Goal: Task Accomplishment & Management: Use online tool/utility

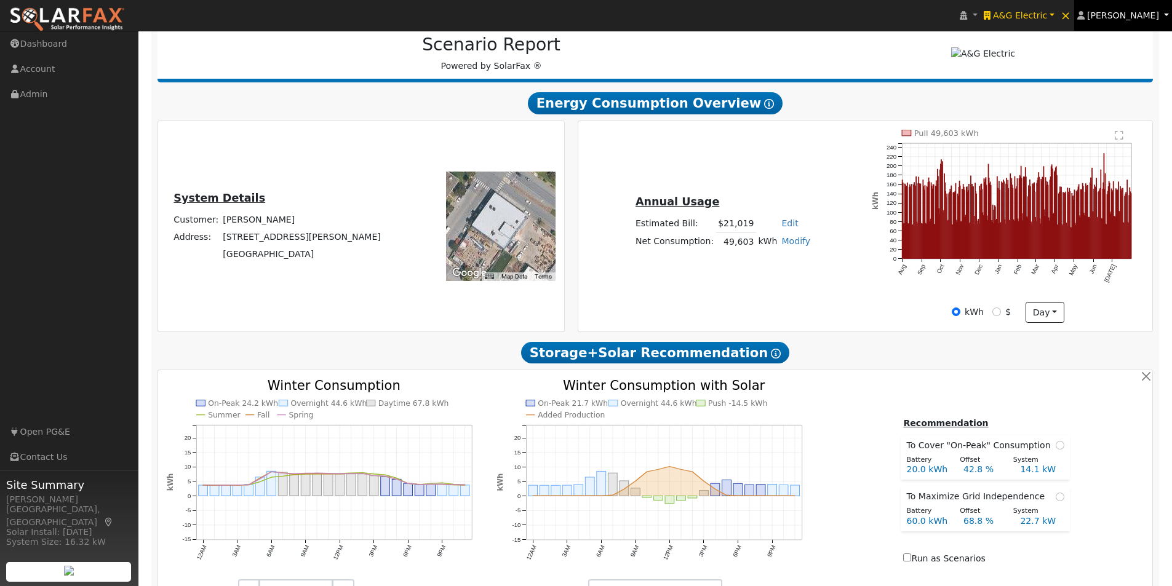
scroll to position [185, 0]
click at [1130, 20] on span "[PERSON_NAME]" at bounding box center [1123, 15] width 72 height 10
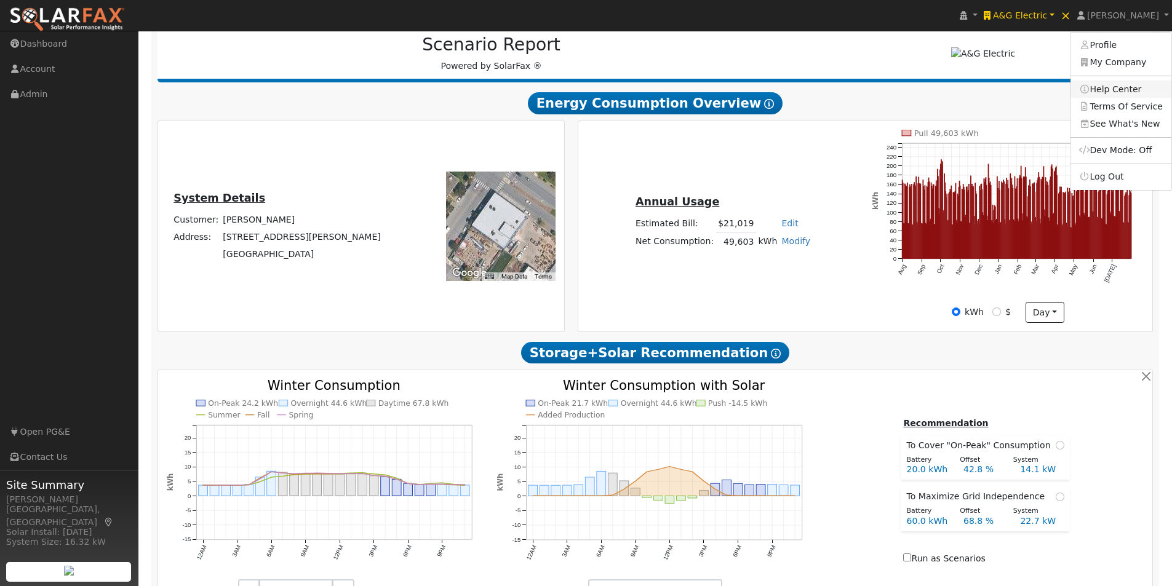
click at [1113, 87] on link "Help Center" at bounding box center [1120, 89] width 101 height 17
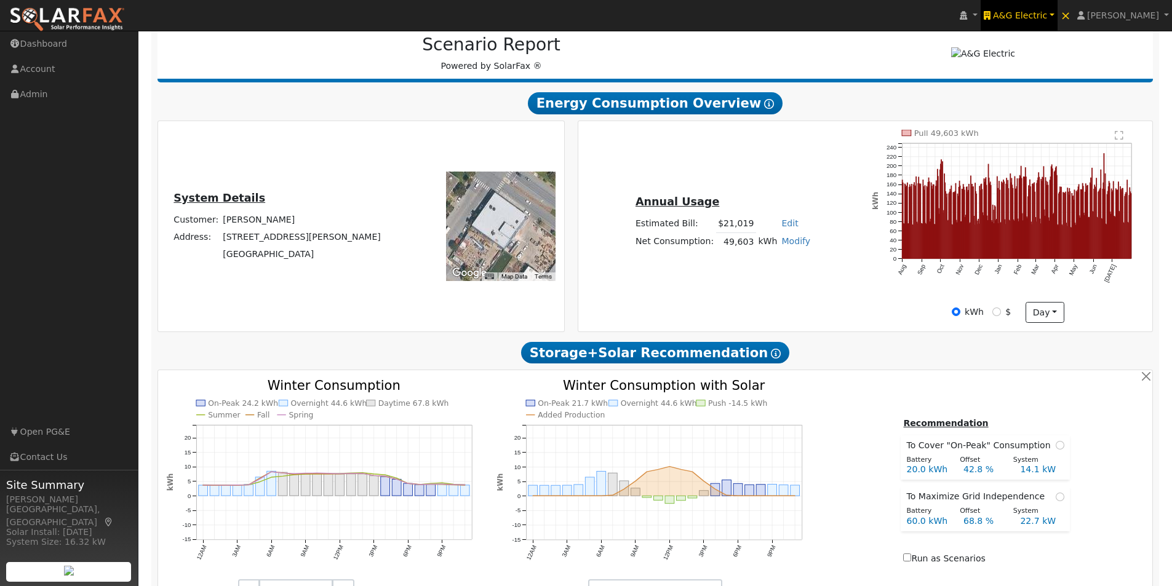
click at [1029, 12] on span "A&G Electric" at bounding box center [1020, 15] width 54 height 10
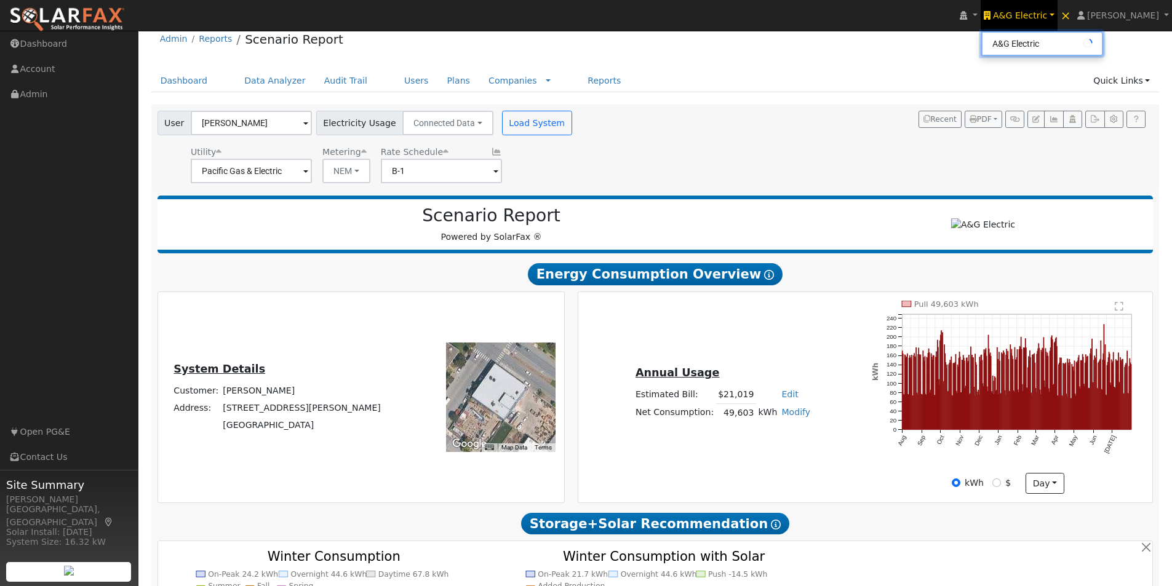
scroll to position [0, 0]
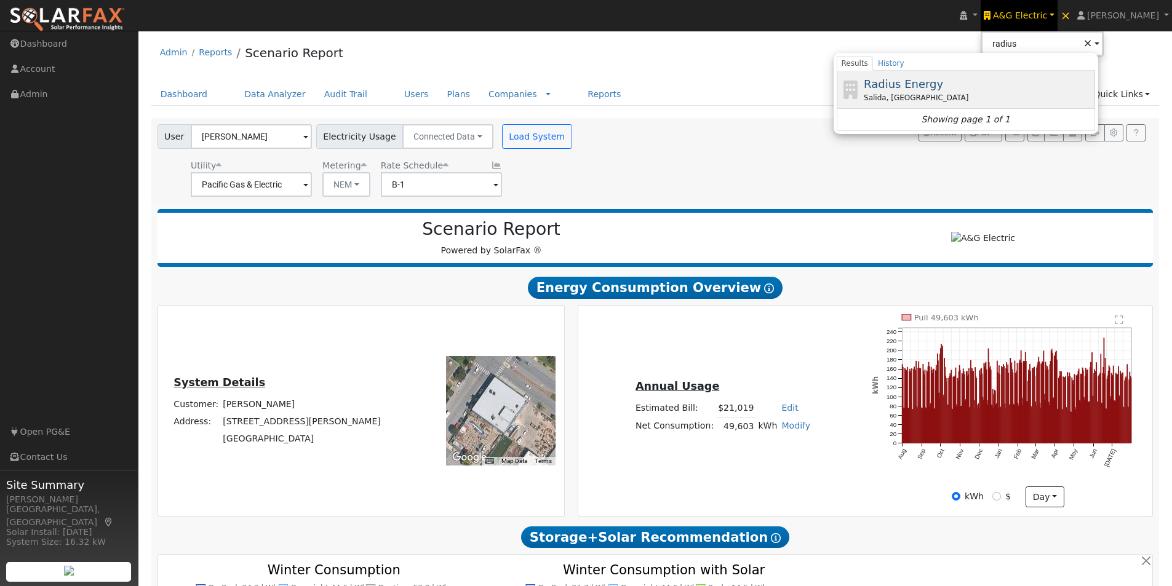
click at [910, 78] on span "Radius Energy" at bounding box center [903, 84] width 79 height 13
type input "Radius Energy"
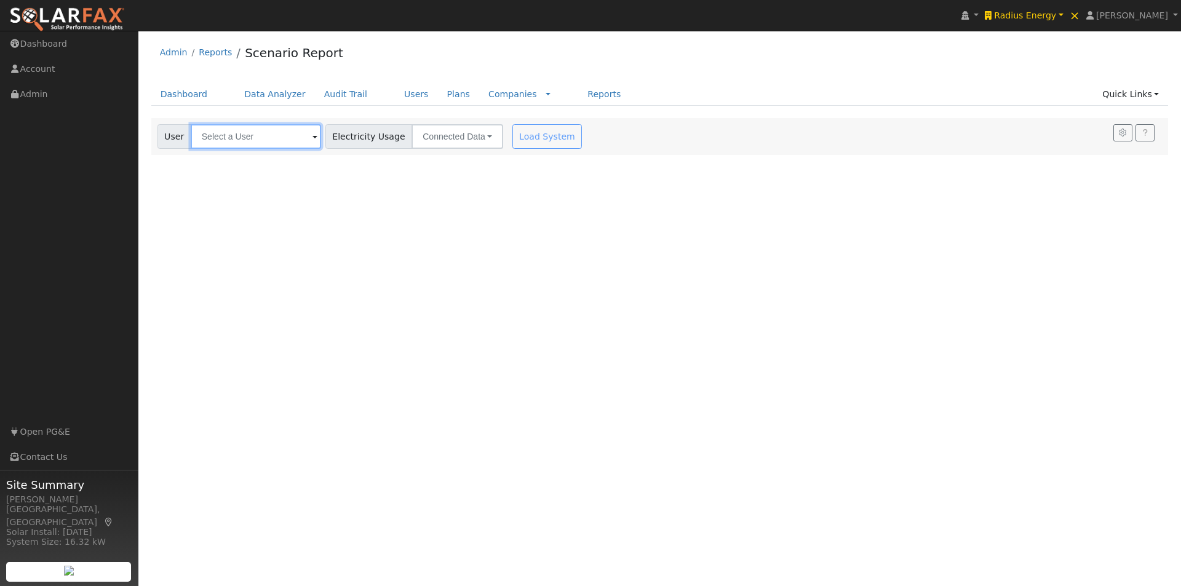
click at [274, 138] on input "text" at bounding box center [256, 136] width 130 height 25
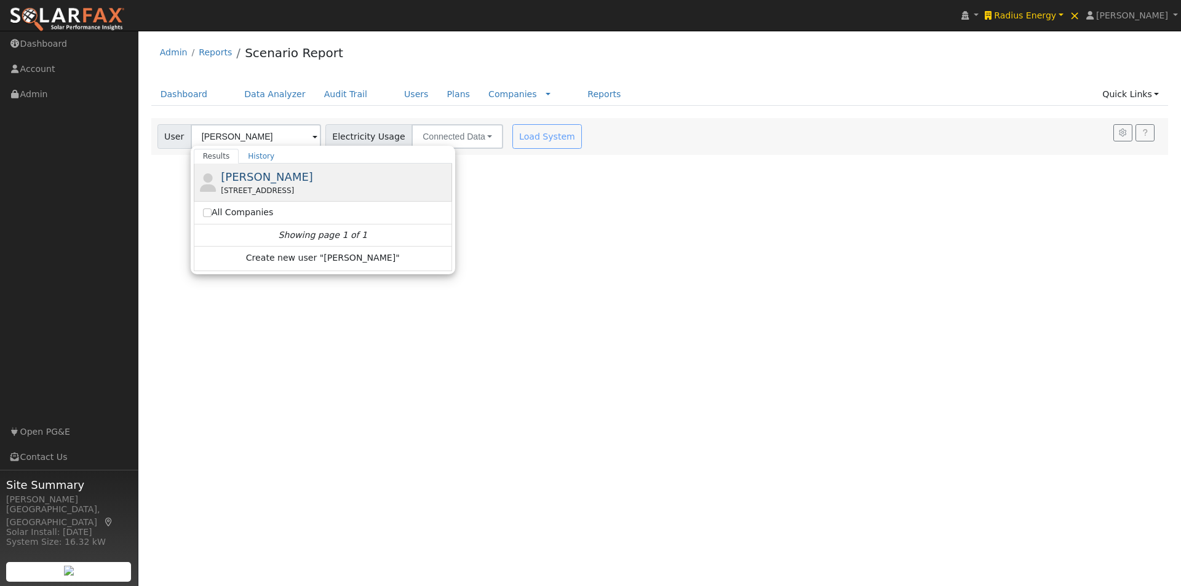
drag, startPoint x: 238, startPoint y: 177, endPoint x: 415, endPoint y: 172, distance: 176.6
click at [239, 177] on span "[PERSON_NAME]" at bounding box center [267, 176] width 92 height 13
type input "[PERSON_NAME]"
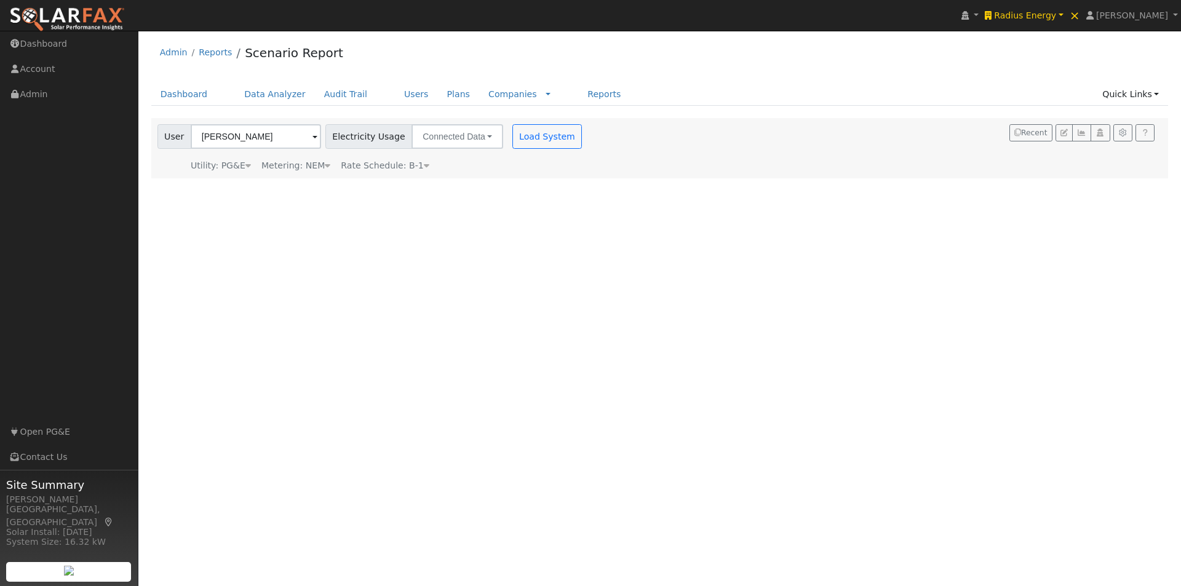
click at [514, 135] on div "Settings My Defaults Temporary My Defaults Company Defaults System Defaults Loa…" at bounding box center [659, 148] width 1017 height 60
click at [523, 141] on button "Load System" at bounding box center [547, 136] width 70 height 25
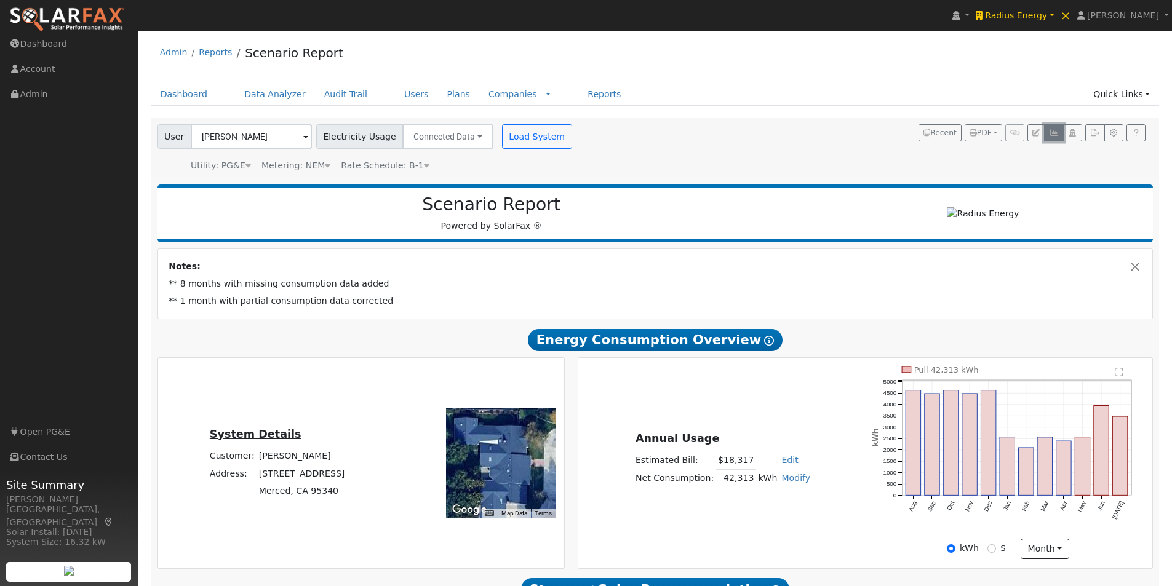
click at [1055, 136] on icon "button" at bounding box center [1053, 132] width 9 height 7
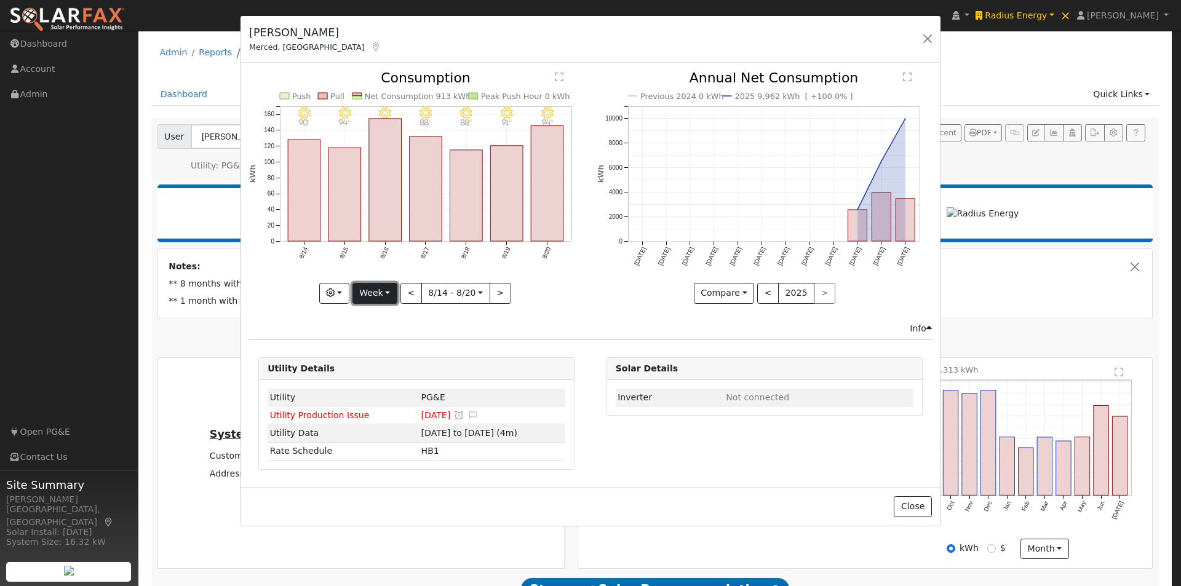
click at [378, 287] on button "Week" at bounding box center [374, 293] width 45 height 21
drag, startPoint x: 377, startPoint y: 349, endPoint x: 506, endPoint y: 309, distance: 135.2
click at [383, 348] on link "Month" at bounding box center [395, 352] width 85 height 17
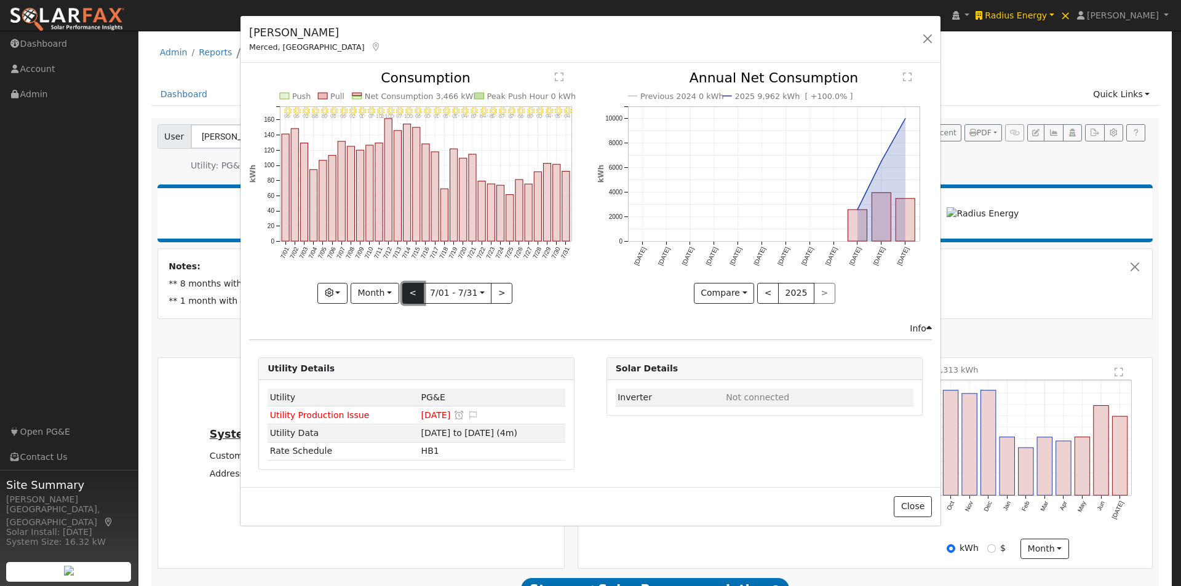
click at [414, 290] on button "<" at bounding box center [413, 293] width 22 height 21
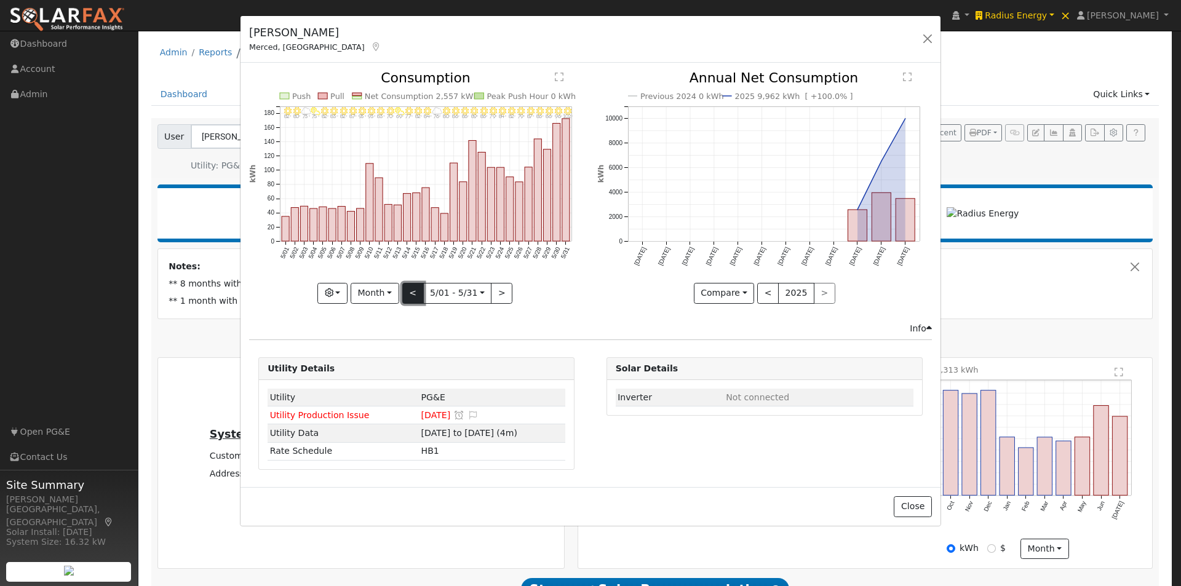
click at [414, 290] on button "<" at bounding box center [413, 293] width 22 height 21
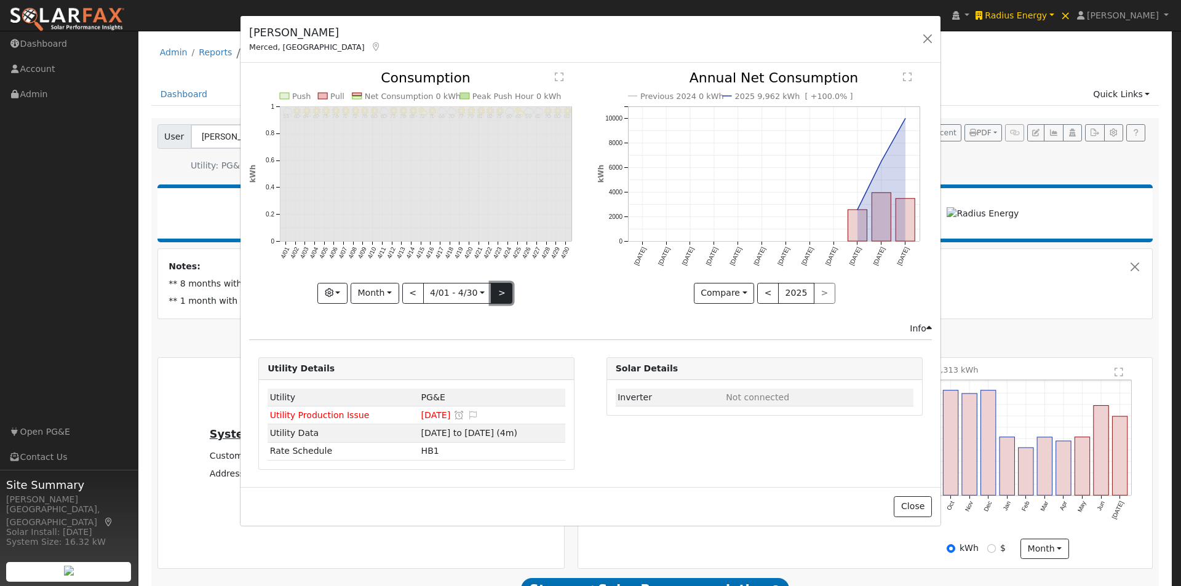
click at [499, 288] on button ">" at bounding box center [502, 293] width 22 height 21
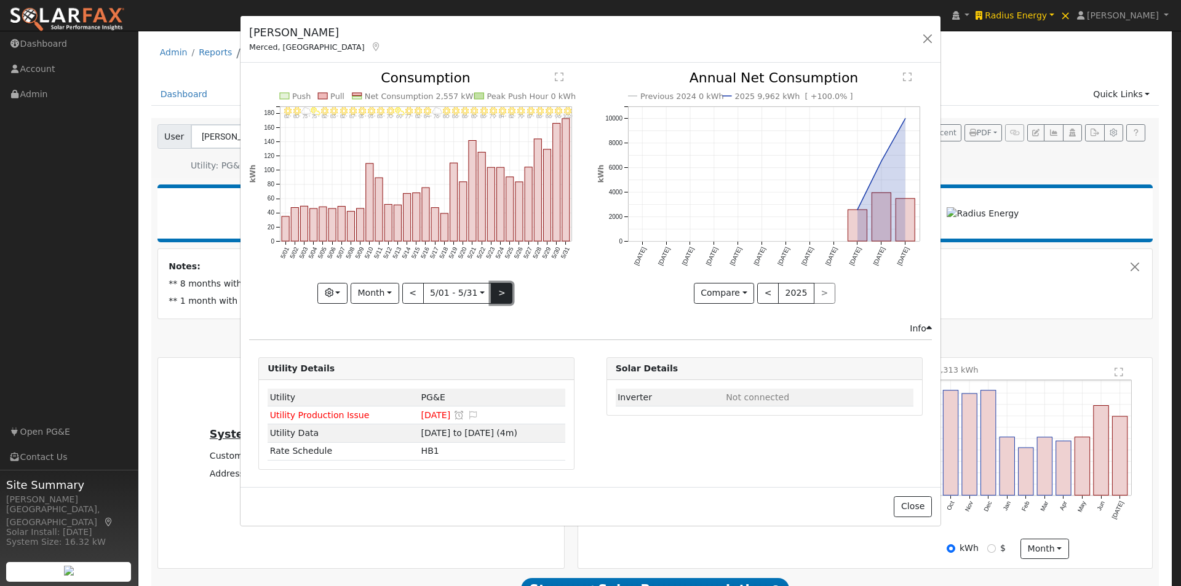
click at [499, 288] on button ">" at bounding box center [502, 293] width 22 height 21
type input "2025-06-01"
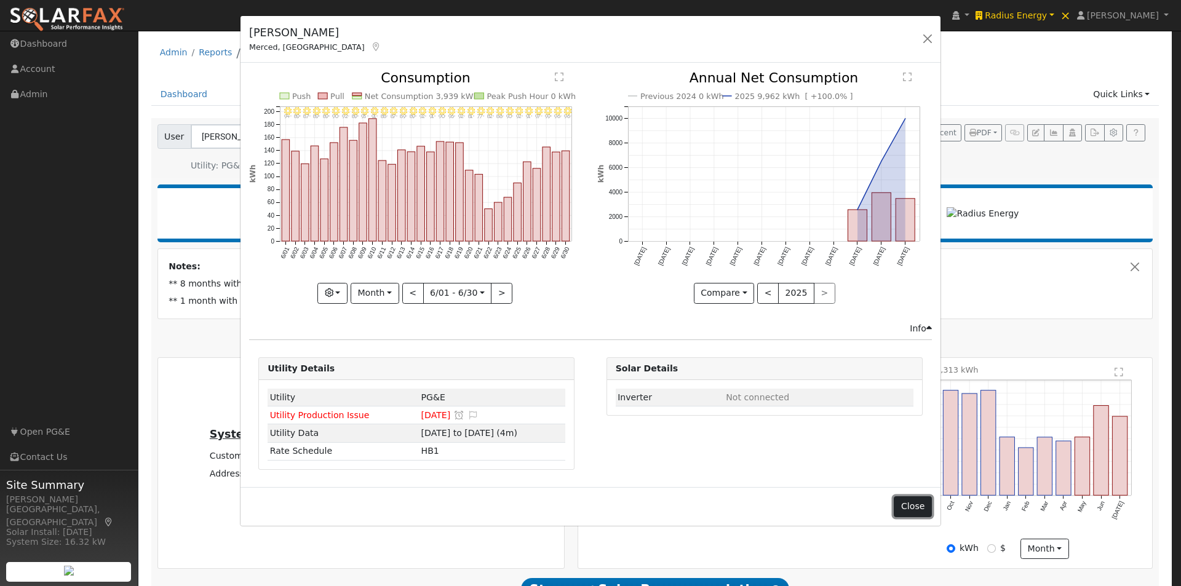
click at [930, 501] on button "Close" at bounding box center [913, 506] width 38 height 21
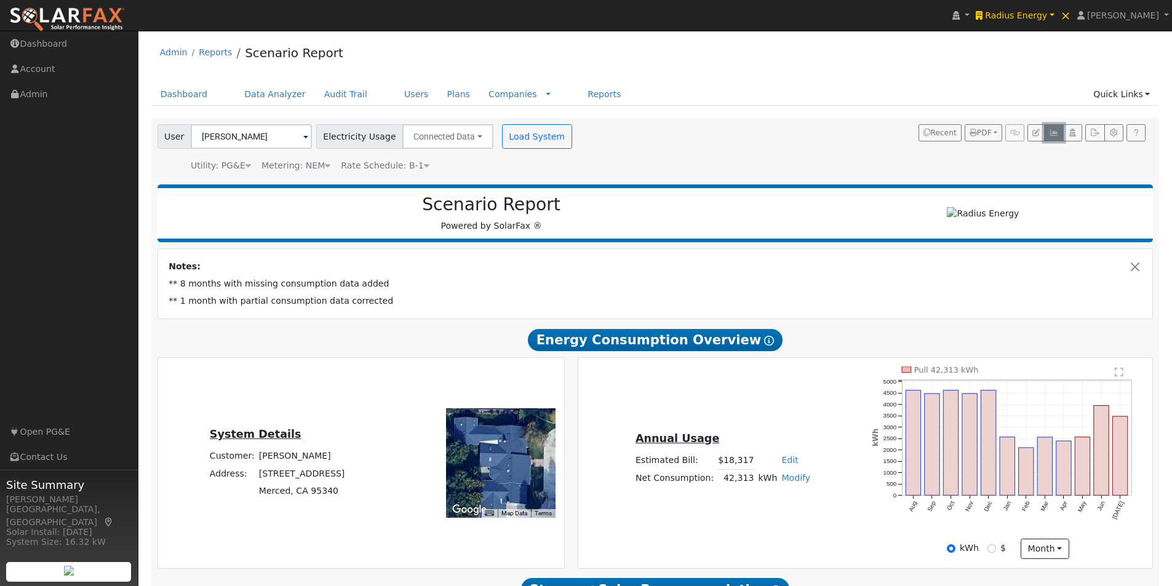
click at [1052, 130] on icon "button" at bounding box center [1053, 132] width 9 height 7
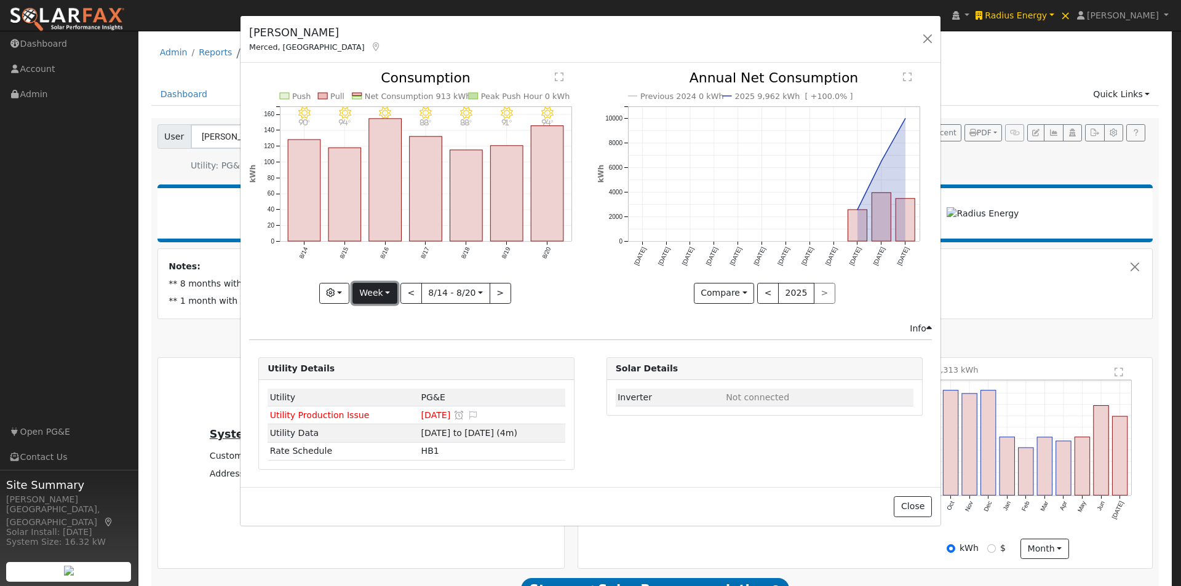
click at [381, 291] on button "Week" at bounding box center [374, 293] width 45 height 21
drag, startPoint x: 381, startPoint y: 352, endPoint x: 391, endPoint y: 337, distance: 18.3
click at [381, 351] on link "Month" at bounding box center [395, 352] width 85 height 17
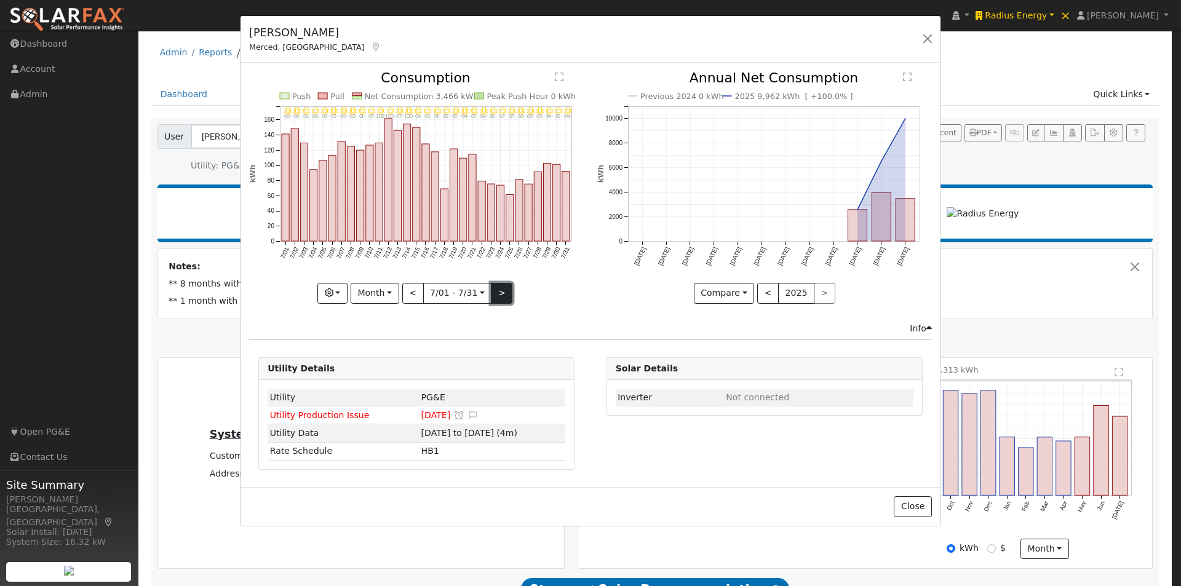
click at [495, 289] on button ">" at bounding box center [502, 293] width 22 height 21
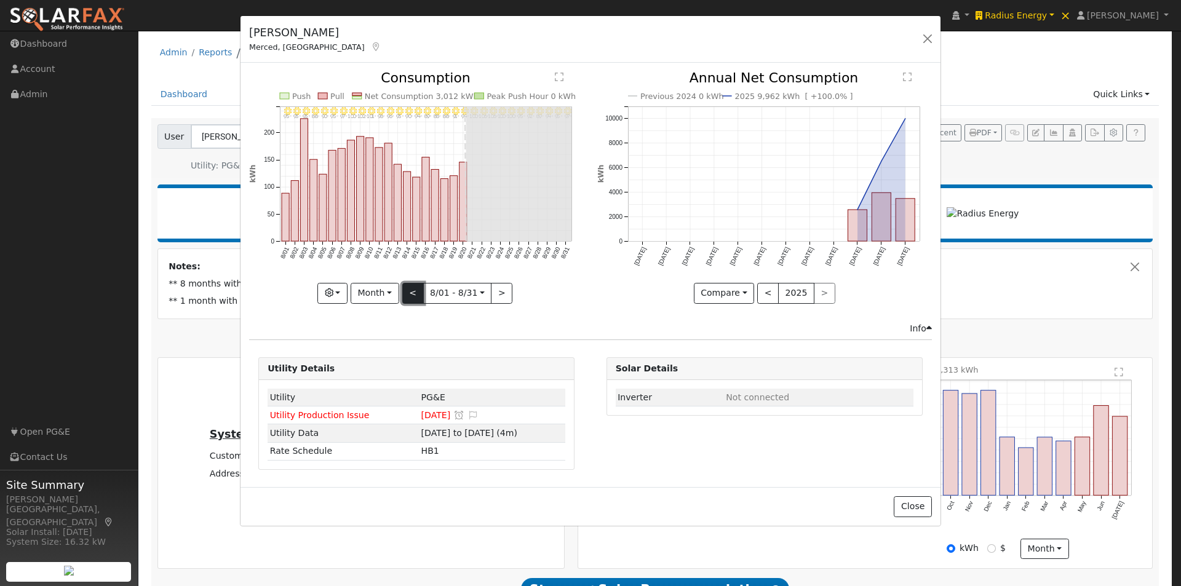
click at [407, 292] on button "<" at bounding box center [413, 293] width 22 height 21
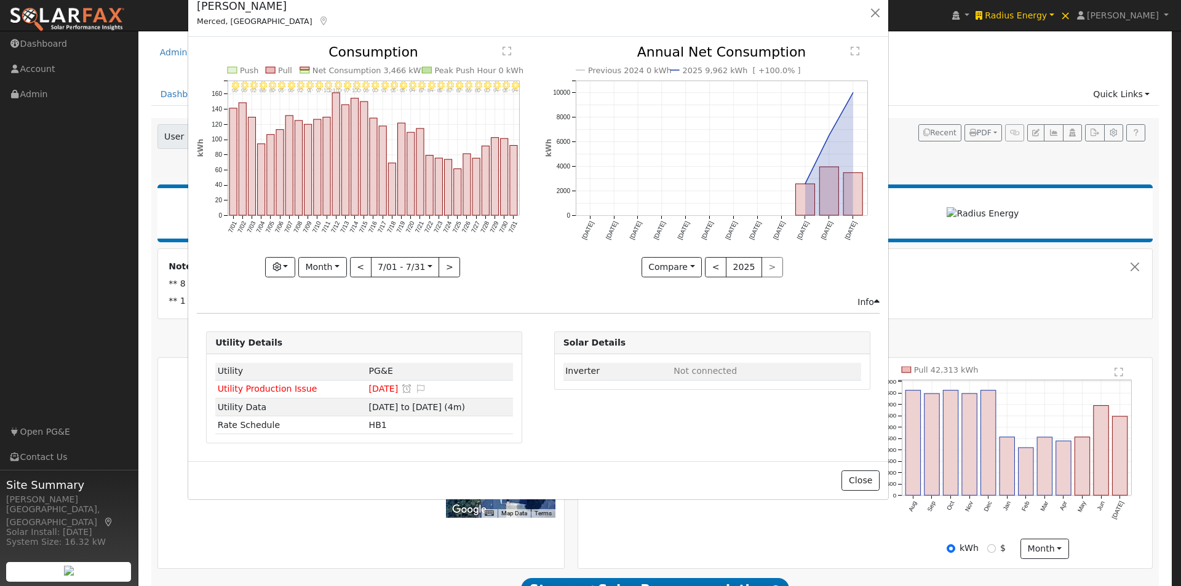
drag, startPoint x: 536, startPoint y: 31, endPoint x: 504, endPoint y: -4, distance: 47.5
click at [453, 260] on button ">" at bounding box center [450, 267] width 22 height 21
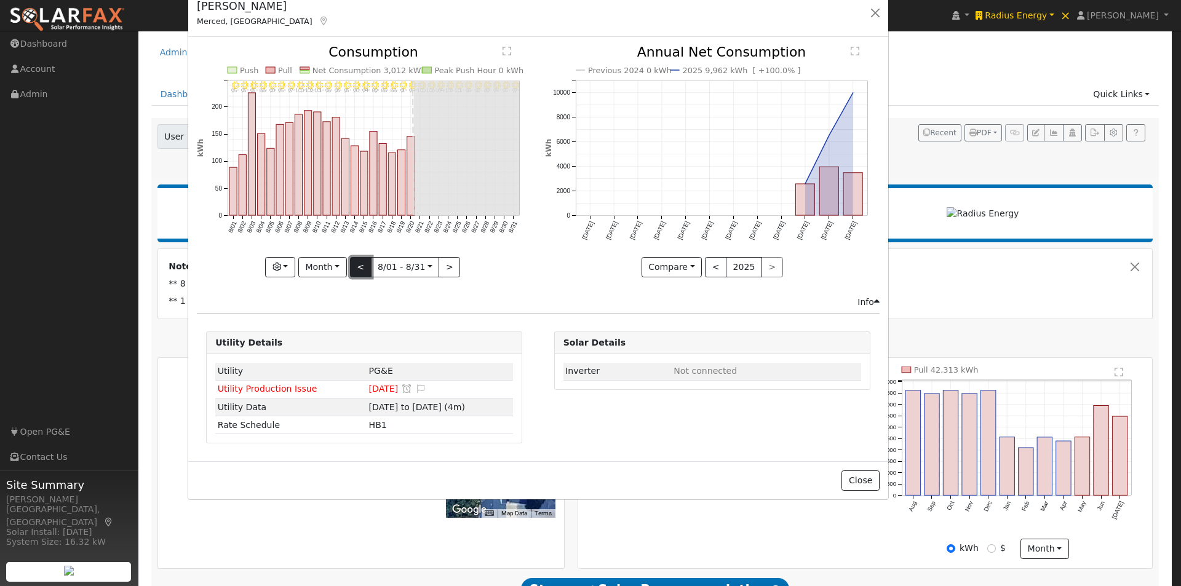
click at [361, 269] on button "<" at bounding box center [361, 267] width 22 height 21
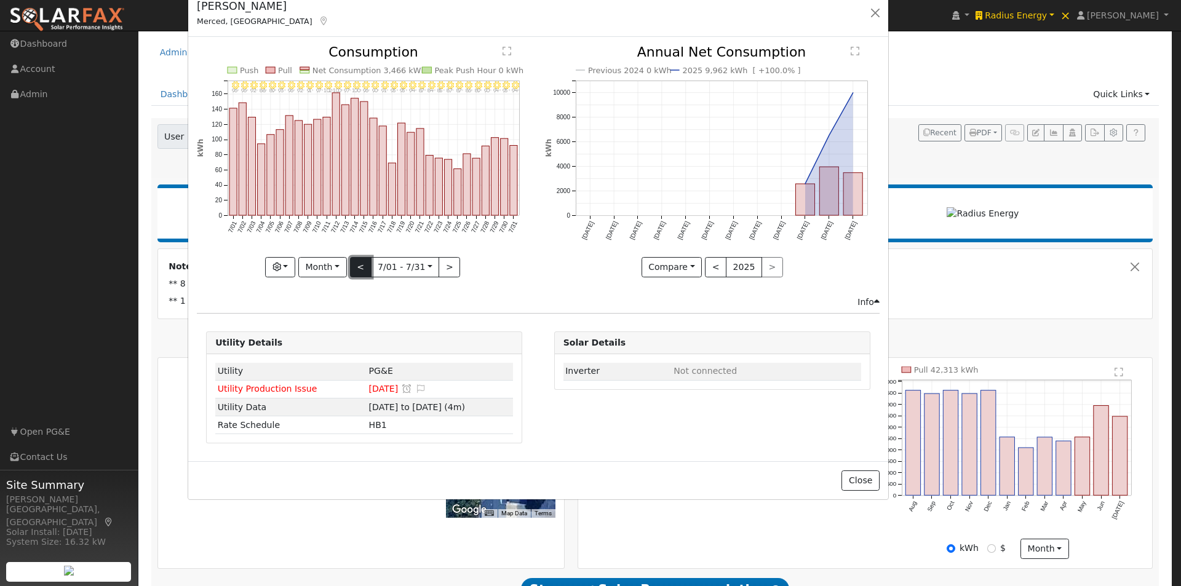
click at [362, 264] on button "<" at bounding box center [361, 267] width 22 height 21
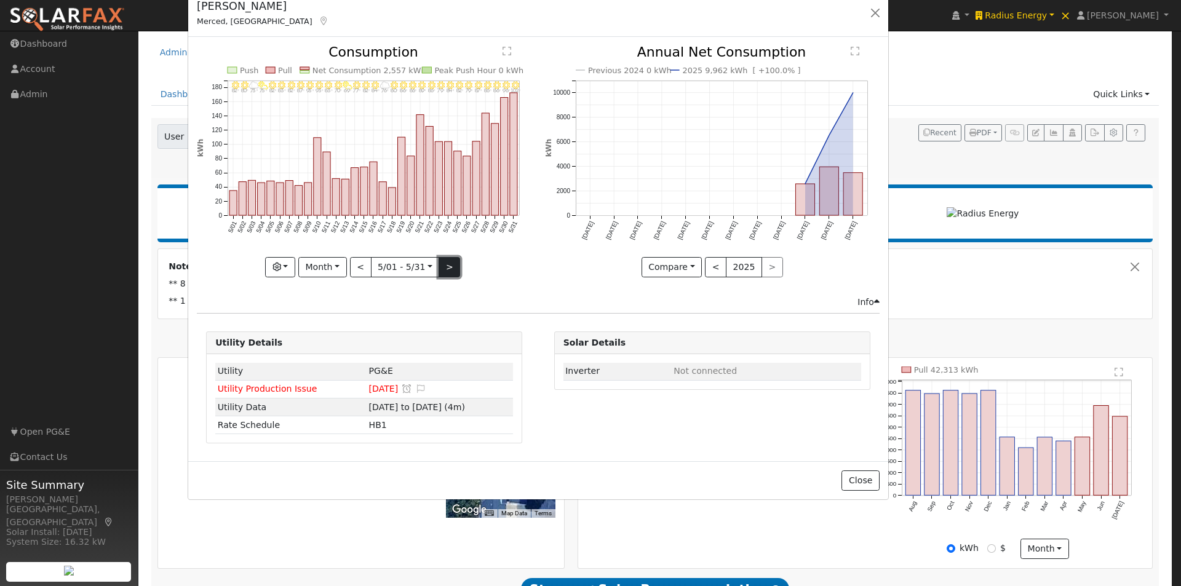
click at [443, 264] on button ">" at bounding box center [450, 267] width 22 height 21
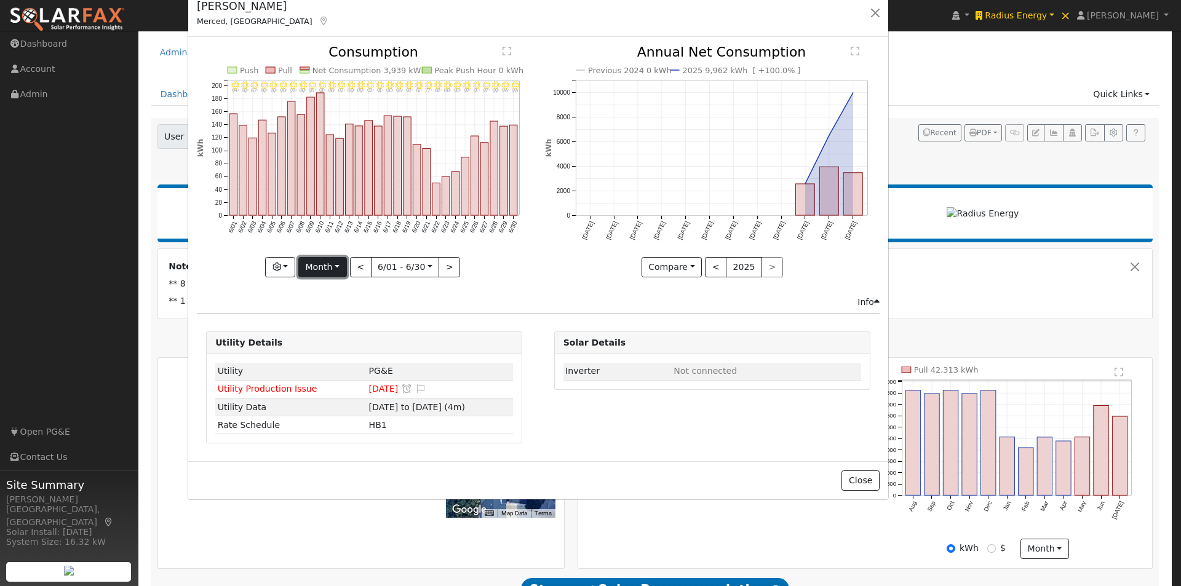
click at [329, 263] on button "Month" at bounding box center [322, 267] width 49 height 21
click at [444, 266] on button ">" at bounding box center [450, 267] width 22 height 21
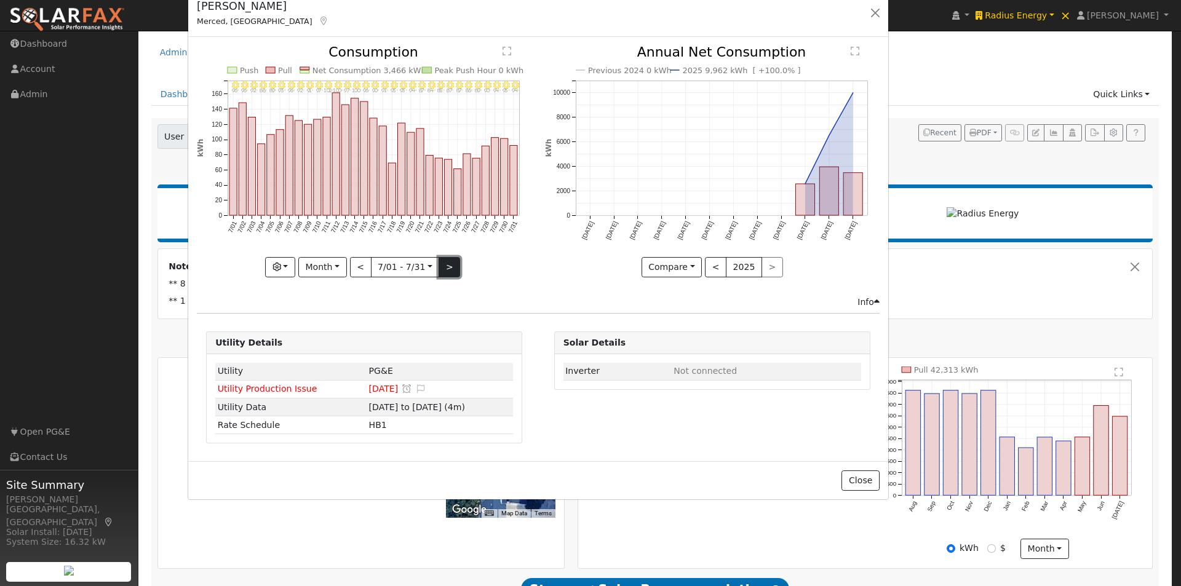
click at [445, 263] on button ">" at bounding box center [450, 267] width 22 height 21
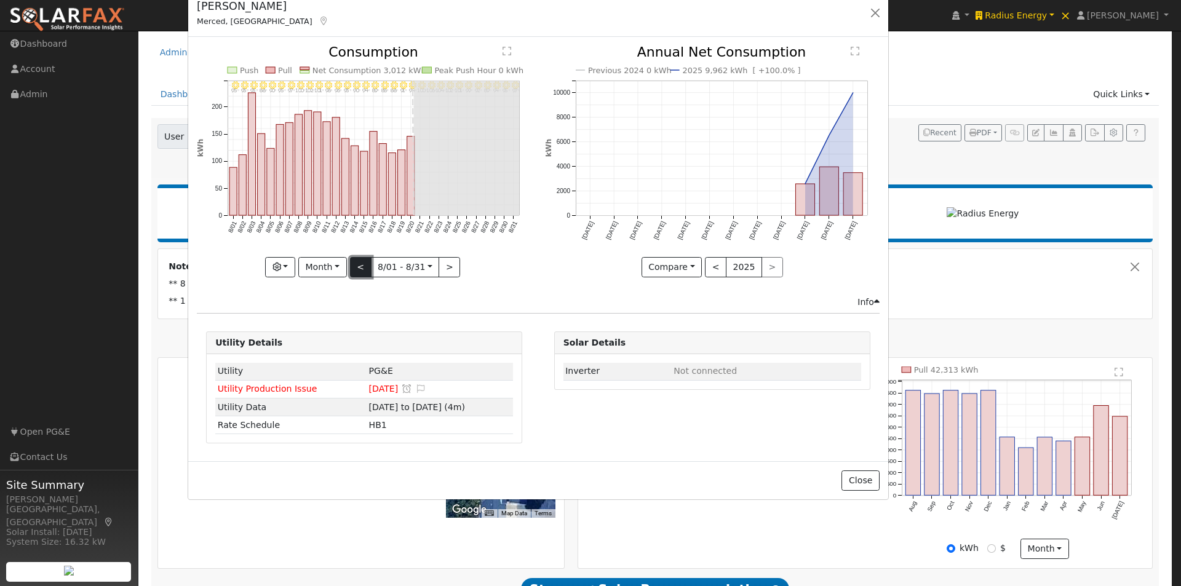
click at [355, 265] on button "<" at bounding box center [361, 267] width 22 height 21
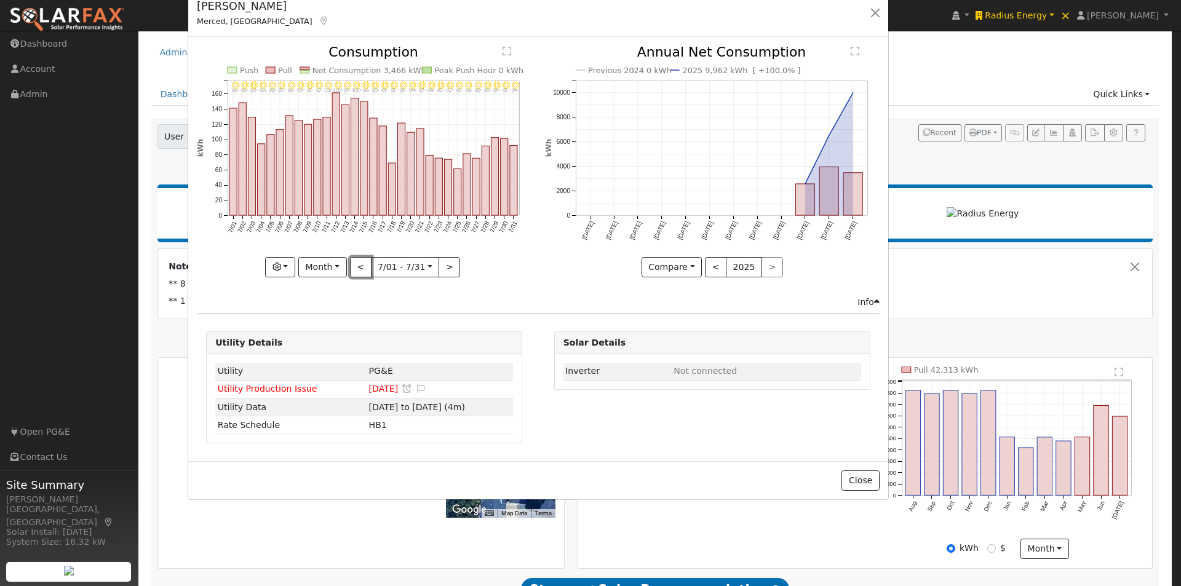
click at [357, 263] on button "<" at bounding box center [361, 267] width 22 height 21
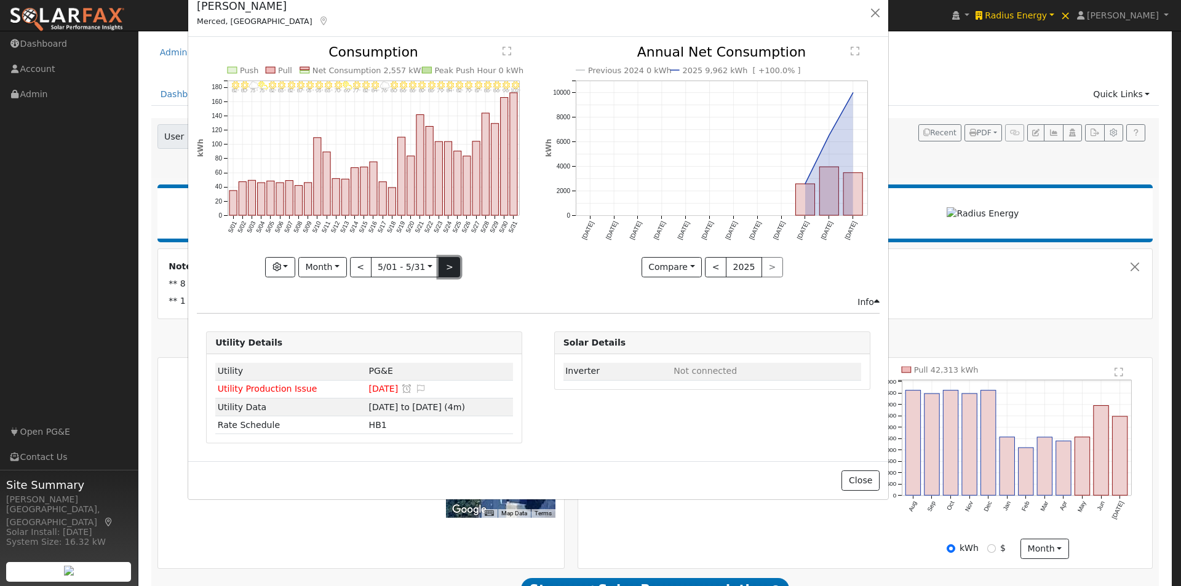
click at [453, 263] on button ">" at bounding box center [450, 267] width 22 height 21
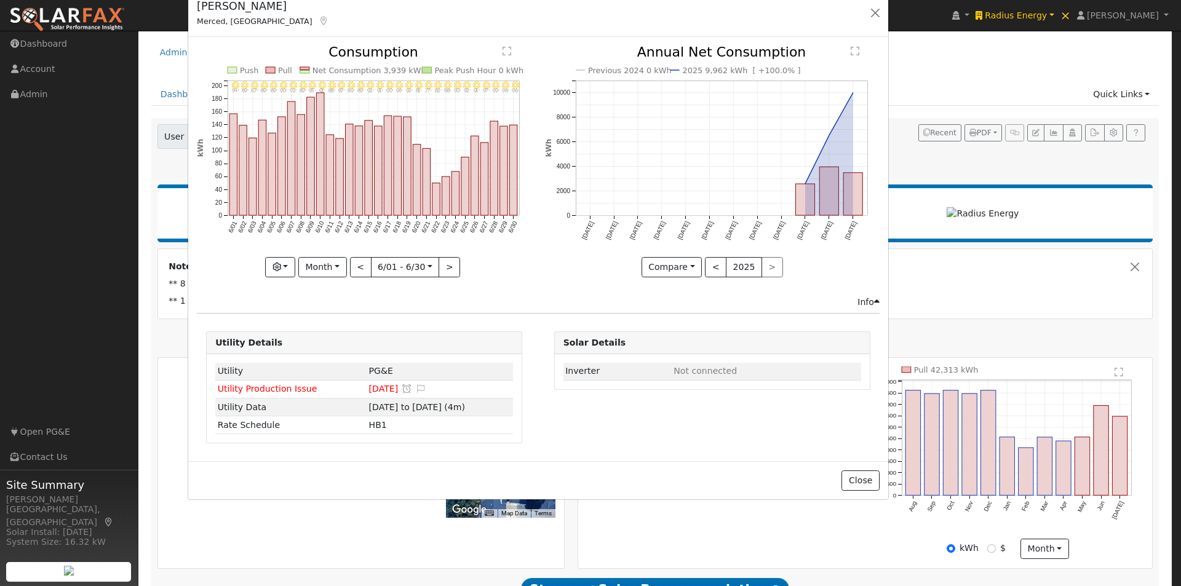
click at [451, 263] on div "6/30 - Clear 96° 6/29 - Clear 96° 6/28 - Clear 99° 6/27 - Clear 97° 6/26 - Clea…" at bounding box center [364, 162] width 335 height 232
click at [451, 263] on button ">" at bounding box center [450, 267] width 22 height 21
type input "2025-07-01"
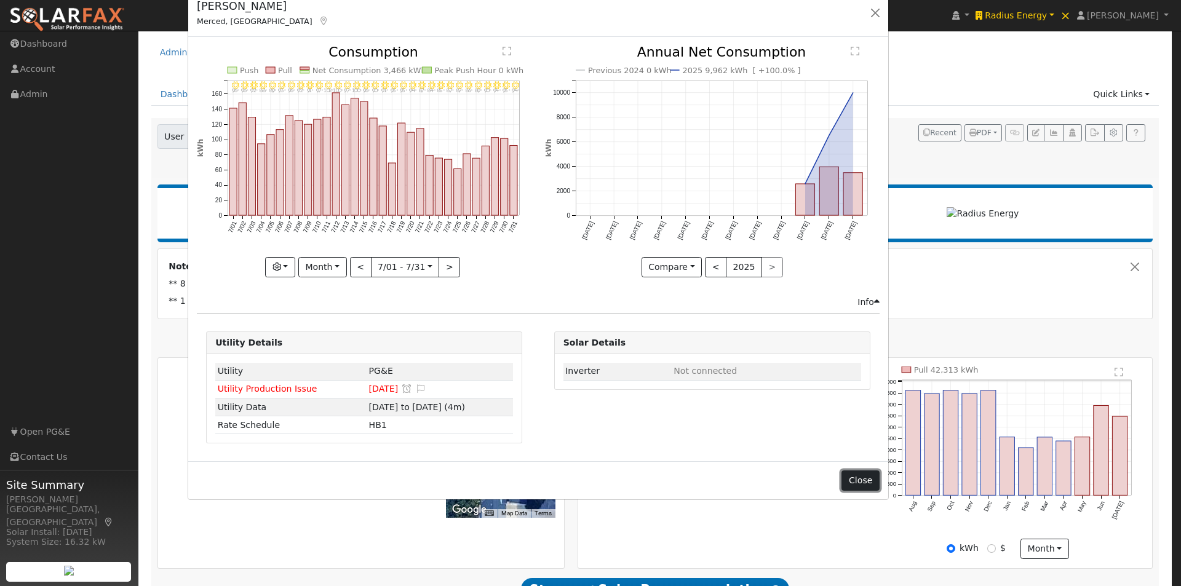
click at [875, 474] on button "Close" at bounding box center [860, 481] width 38 height 21
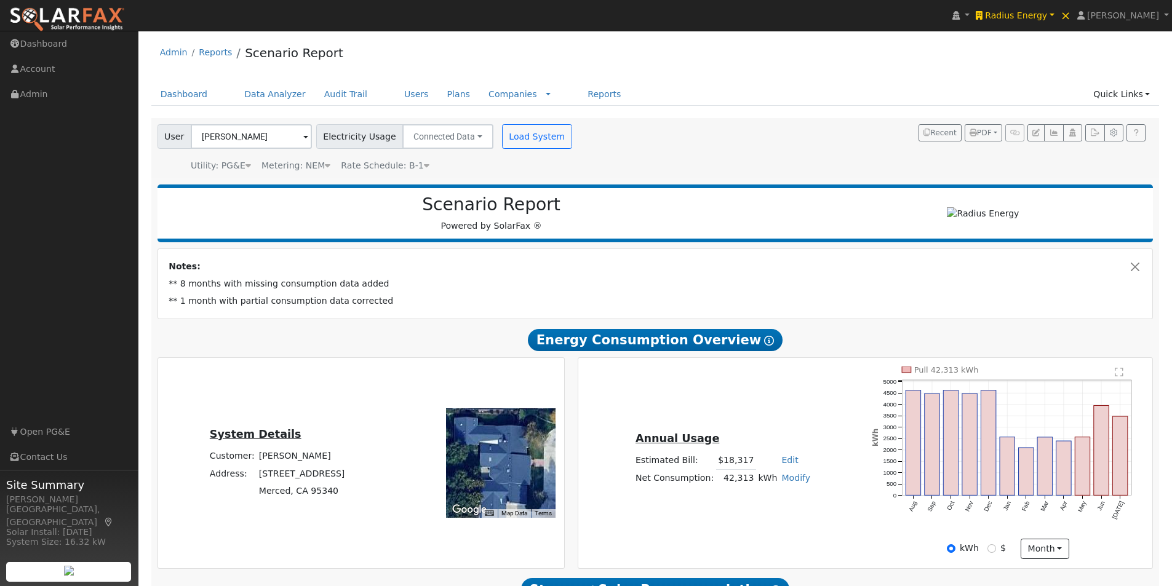
click at [787, 483] on link "Modify" at bounding box center [795, 478] width 29 height 10
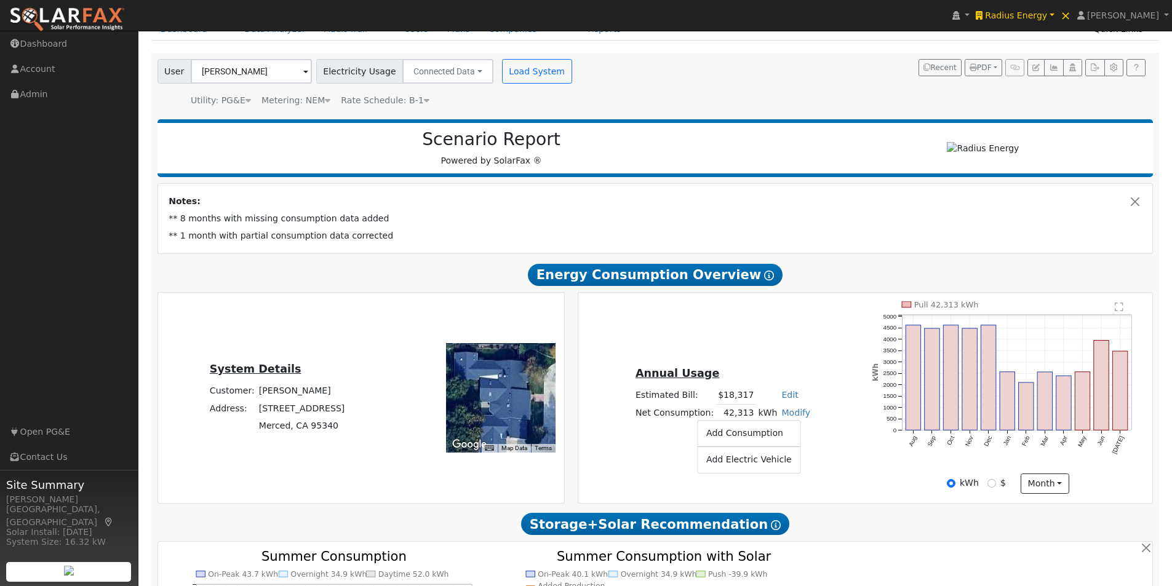
scroll to position [123, 0]
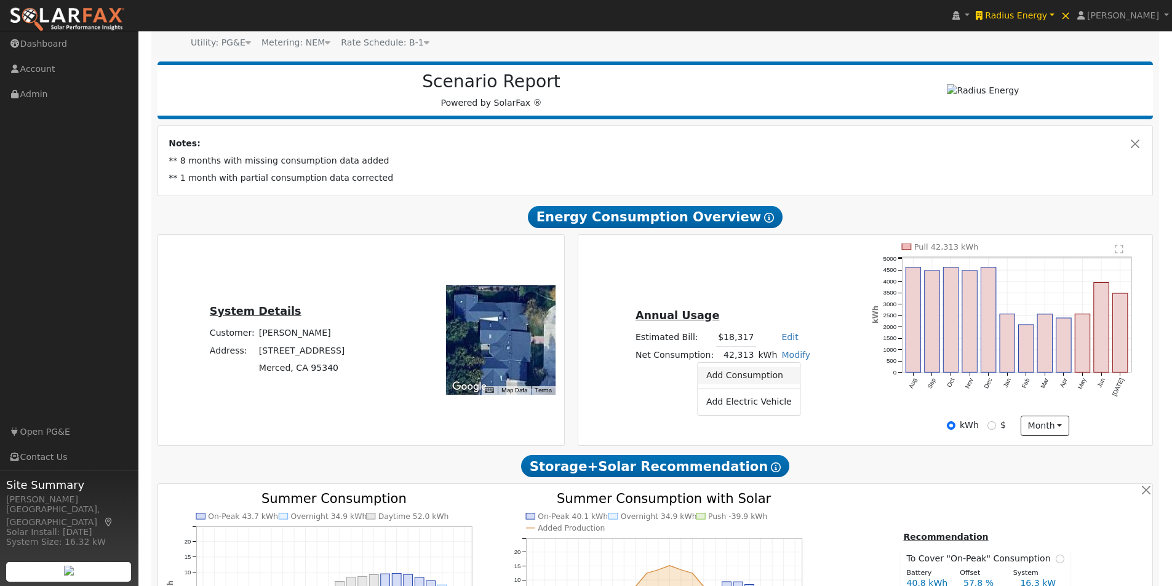
click at [752, 380] on link "Add Consumption" at bounding box center [749, 375] width 103 height 17
type input "42313"
type input "-2"
type input "42311"
type input "-20"
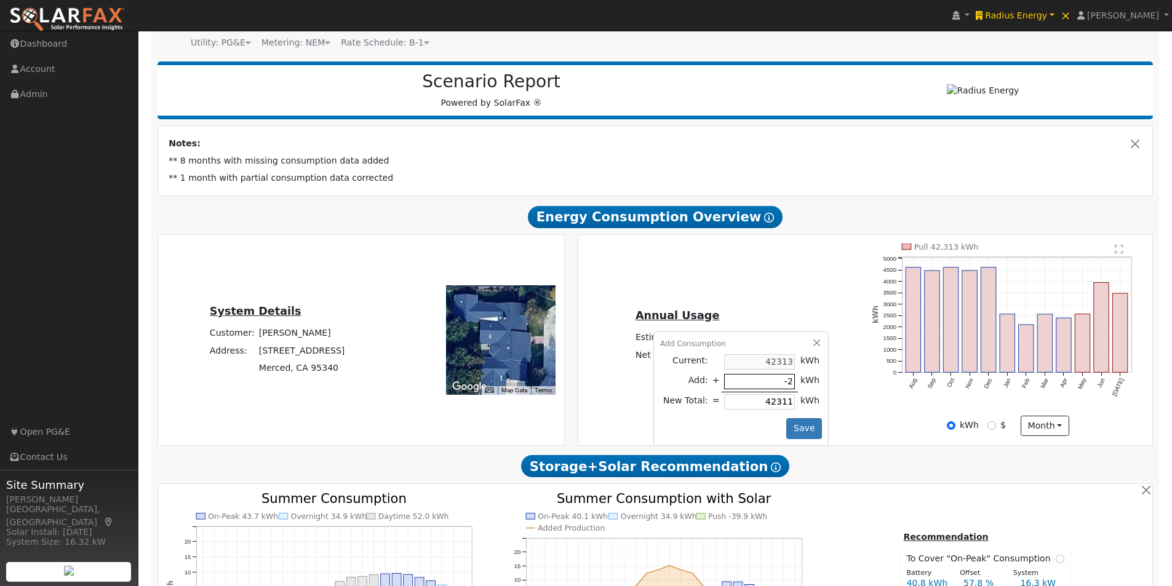
type input "42293"
type input "-200"
type input "42113"
type input "-2000"
type input "40313"
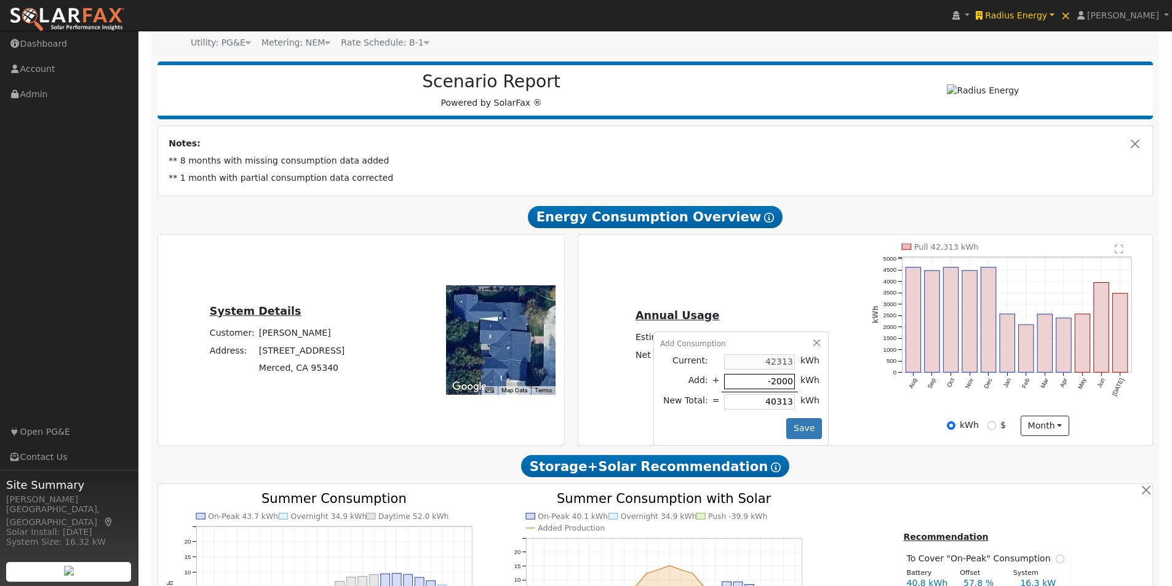
type input "-20000"
type input "22313"
type input "-20000"
click at [794, 426] on button "Save" at bounding box center [804, 428] width 36 height 21
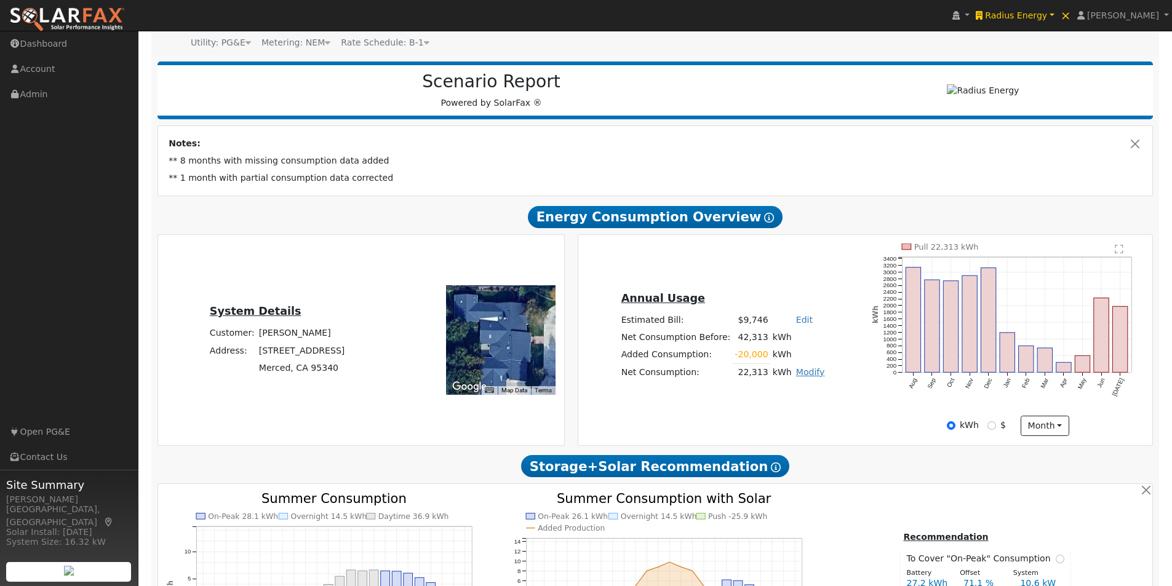
click at [805, 376] on link "Modify" at bounding box center [810, 372] width 29 height 10
click at [750, 398] on link "Edit Consumption" at bounding box center [761, 392] width 103 height 17
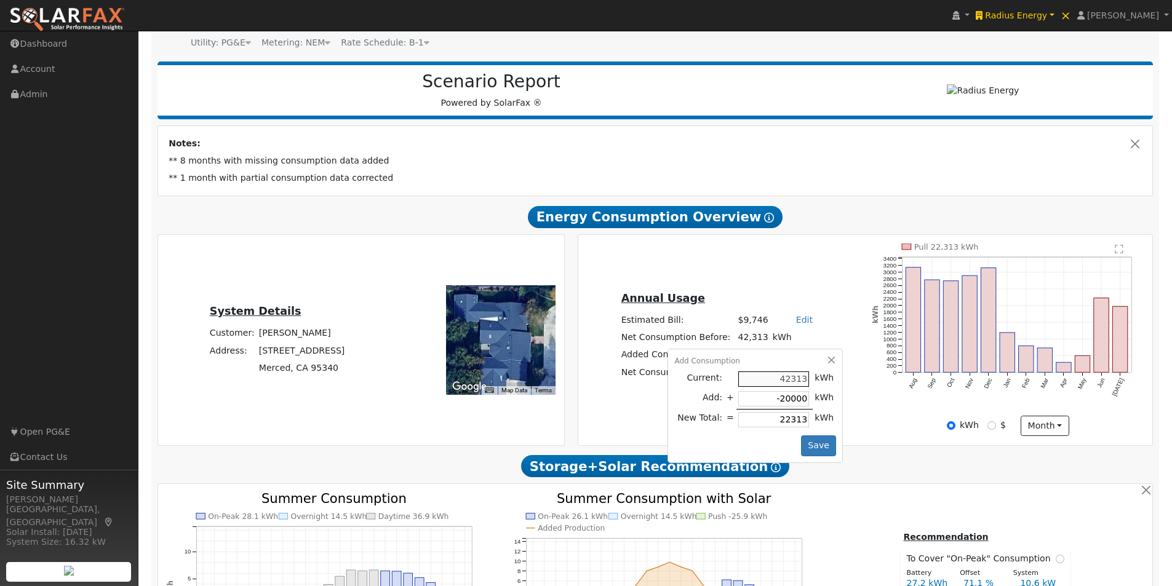
type input "42313"
type input "0"
click at [811, 445] on button "Save" at bounding box center [819, 445] width 36 height 21
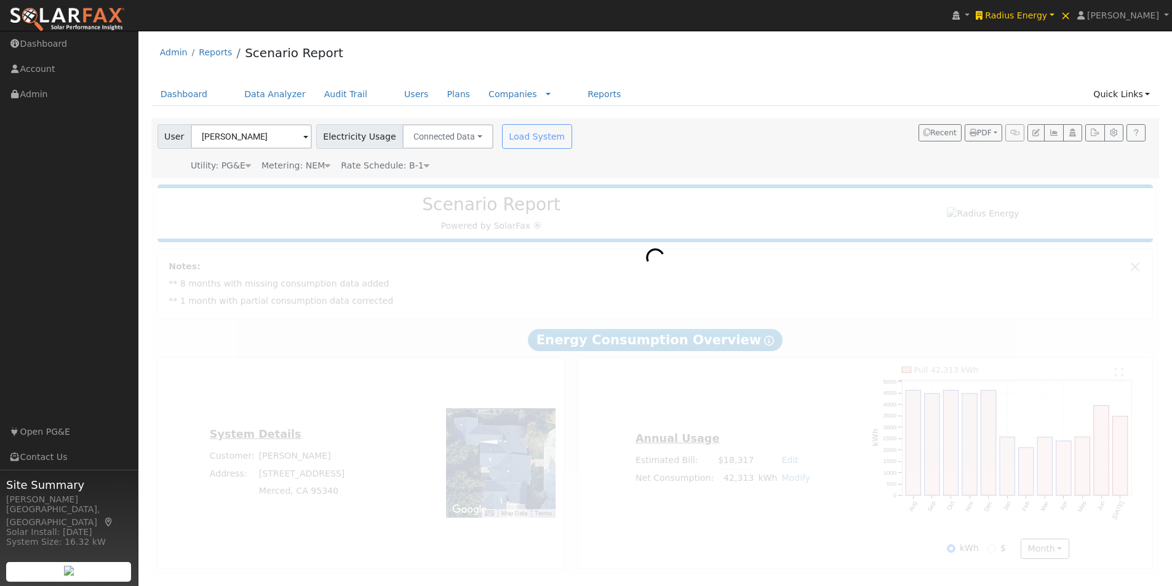
scroll to position [0, 0]
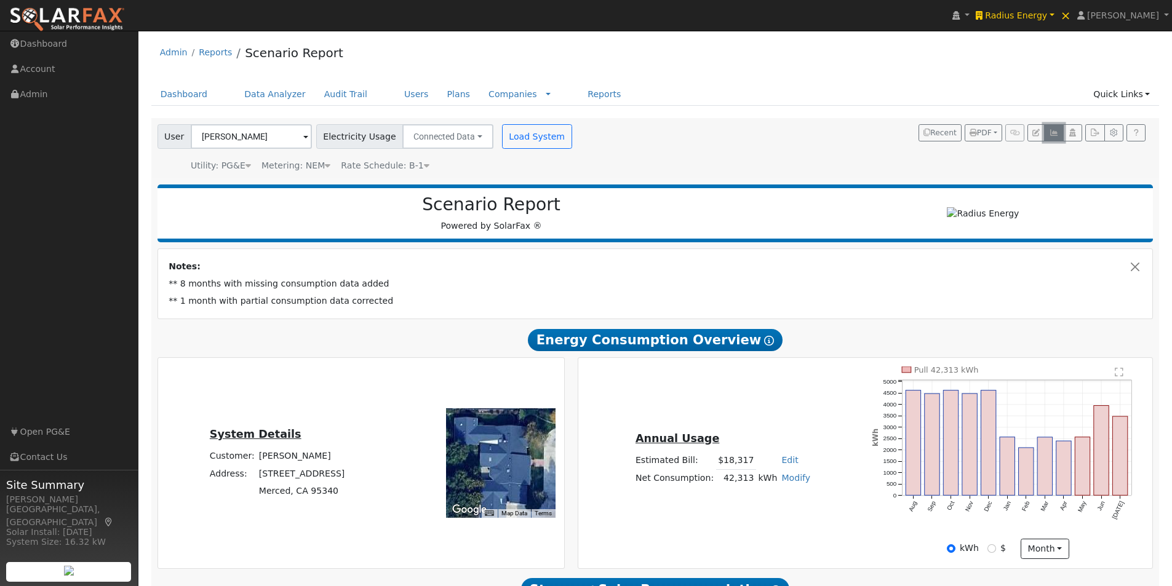
click at [1052, 130] on icon "button" at bounding box center [1053, 132] width 9 height 7
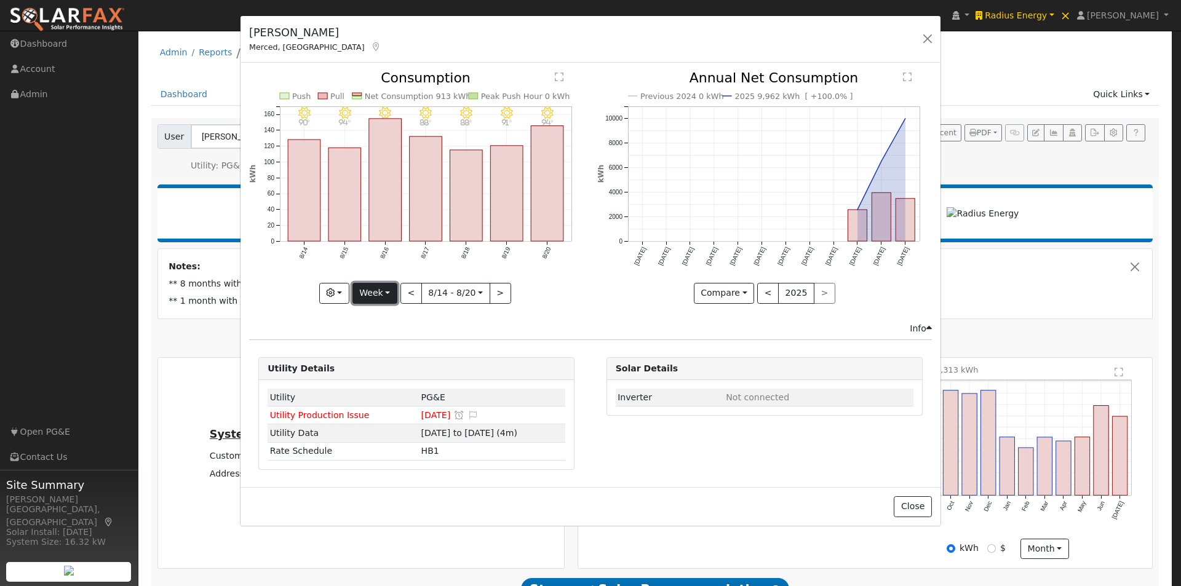
click at [376, 293] on button "Week" at bounding box center [374, 293] width 45 height 21
click at [385, 349] on link "Month" at bounding box center [395, 352] width 85 height 17
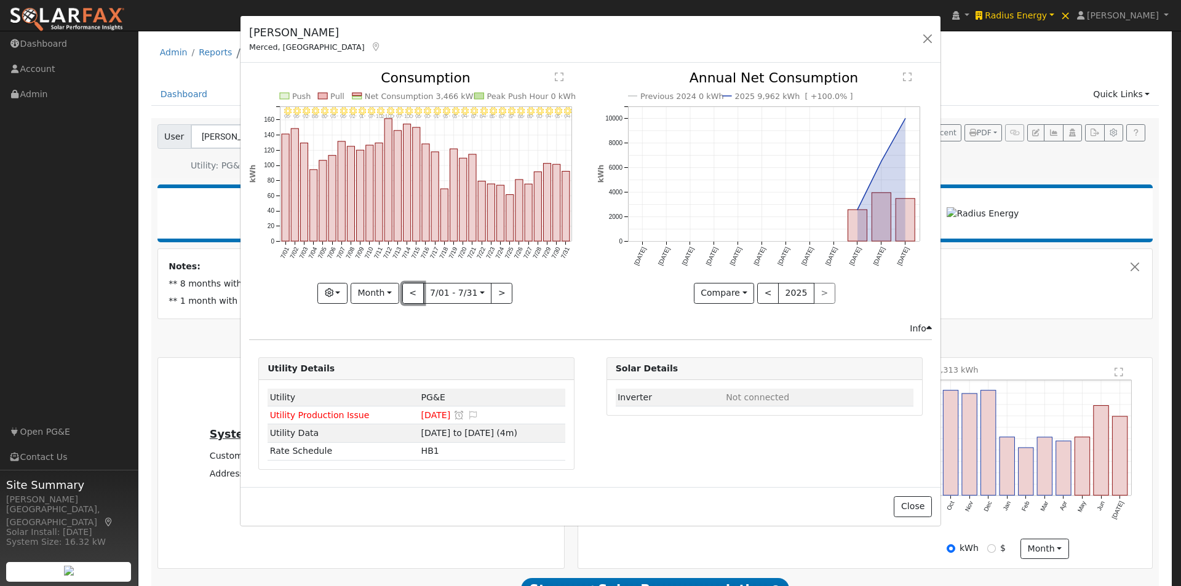
click at [413, 290] on button "<" at bounding box center [413, 293] width 22 height 21
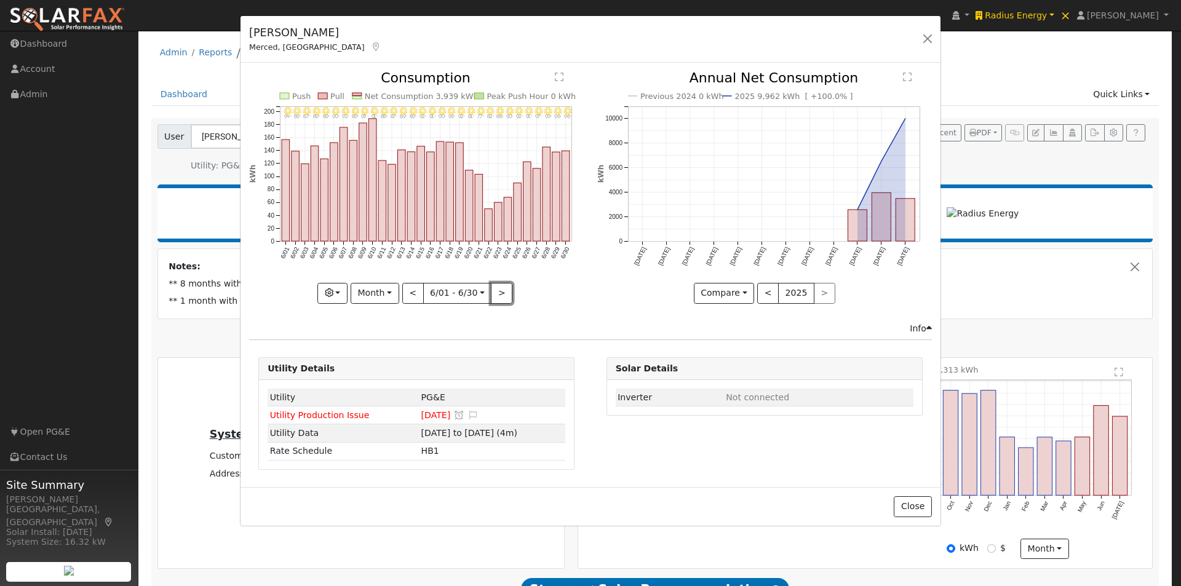
drag, startPoint x: 497, startPoint y: 293, endPoint x: 583, endPoint y: 288, distance: 86.2
click at [500, 293] on button ">" at bounding box center [502, 293] width 22 height 21
type input "2025-07-01"
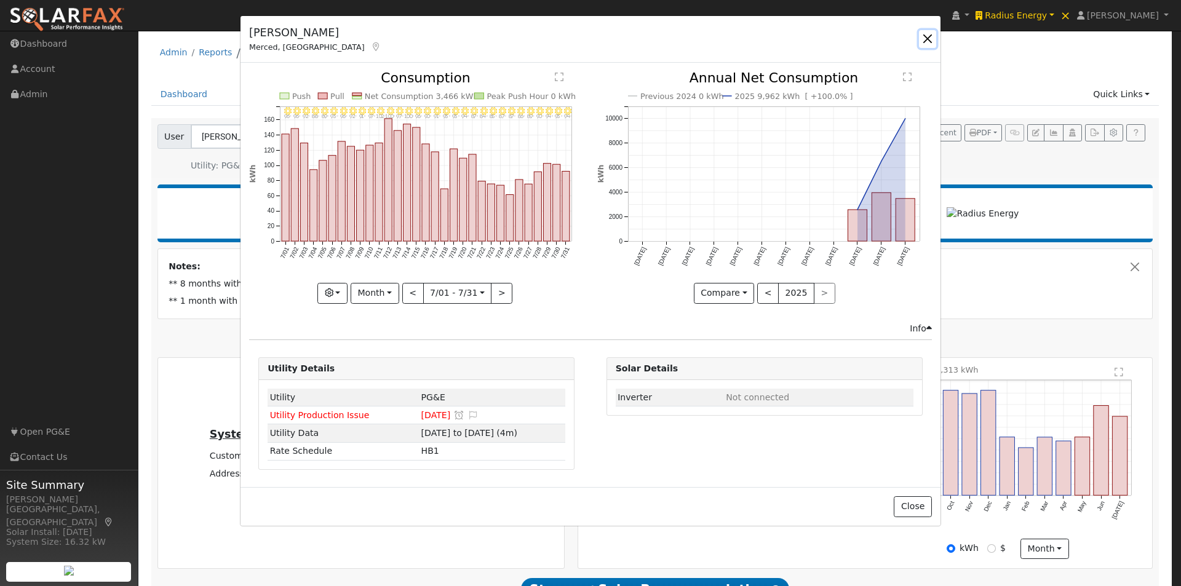
click at [926, 41] on button "button" at bounding box center [927, 38] width 17 height 17
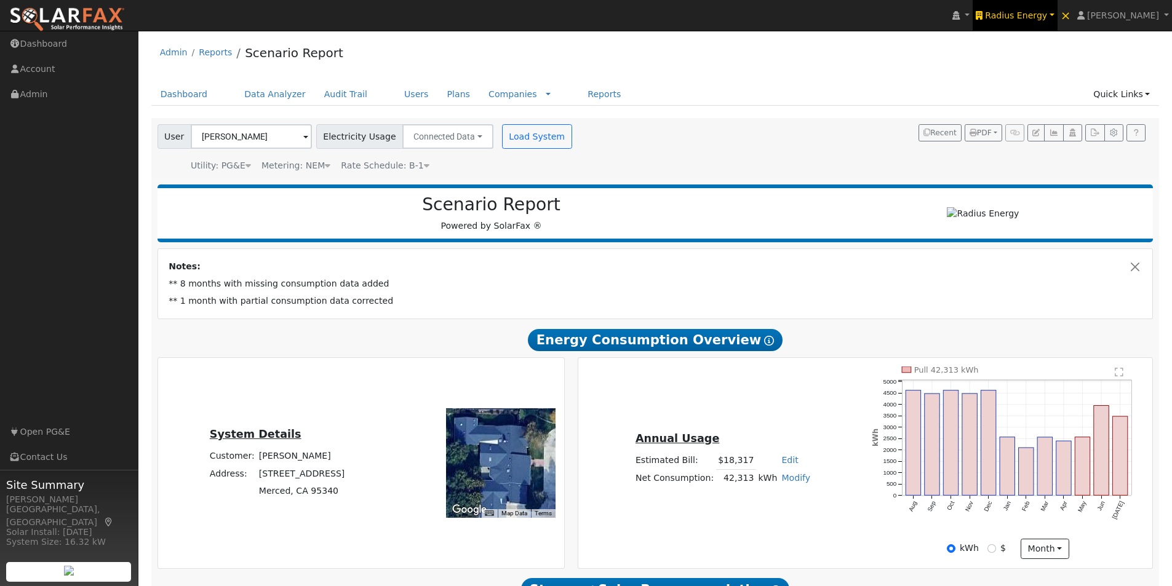
click at [1033, 14] on span "Radius Energy" at bounding box center [1016, 15] width 62 height 10
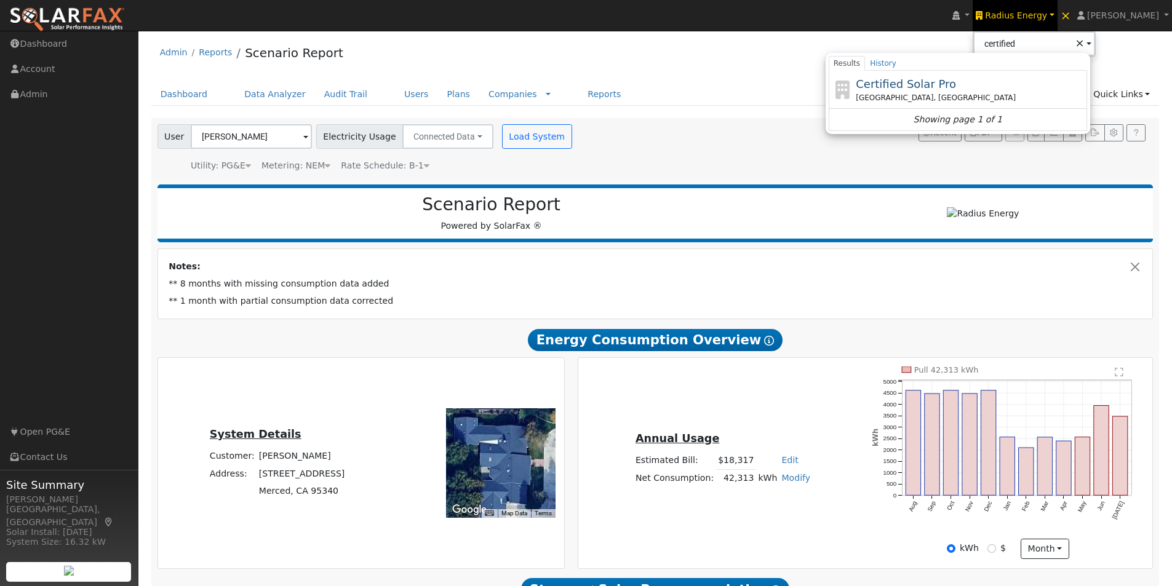
click at [929, 81] on span "Certified Solar Pro" at bounding box center [906, 84] width 100 height 13
type input "Certified Solar Pro"
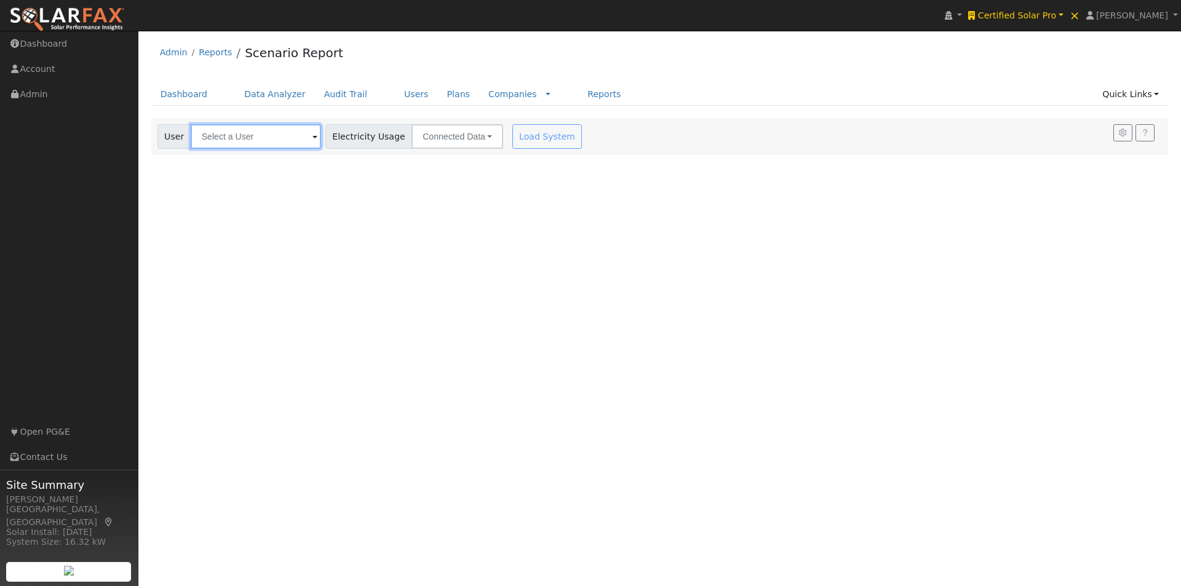
drag, startPoint x: 271, startPoint y: 134, endPoint x: 335, endPoint y: 132, distance: 63.4
click at [273, 134] on input "text" at bounding box center [256, 136] width 130 height 25
paste input "Jasmeet Manak"
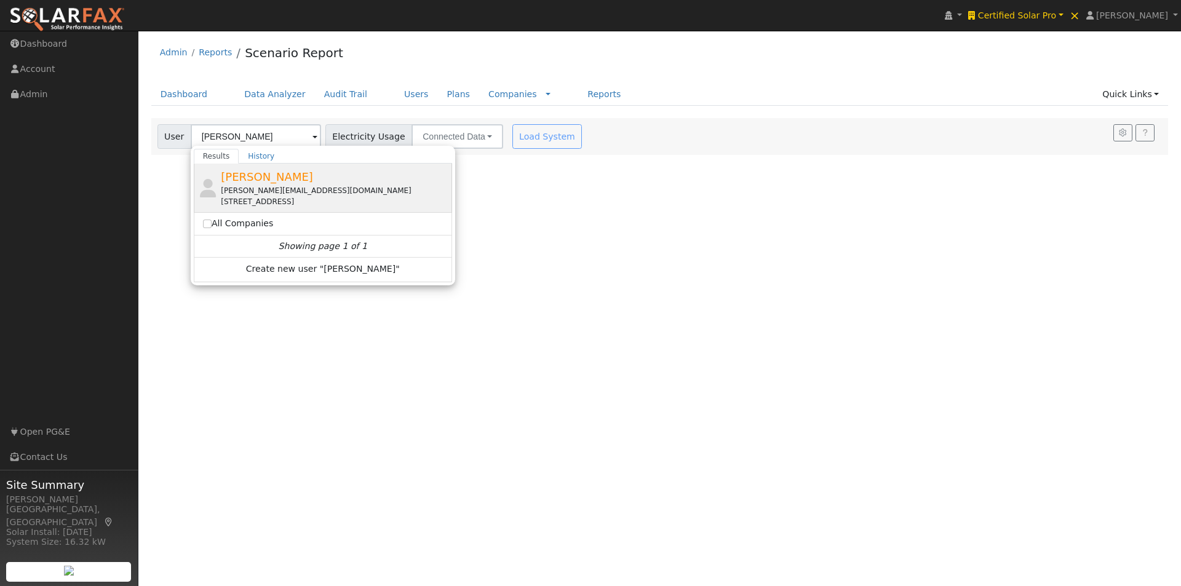
click at [239, 175] on span "Jasmeet manak" at bounding box center [267, 176] width 92 height 13
type input "Jasmeet manak"
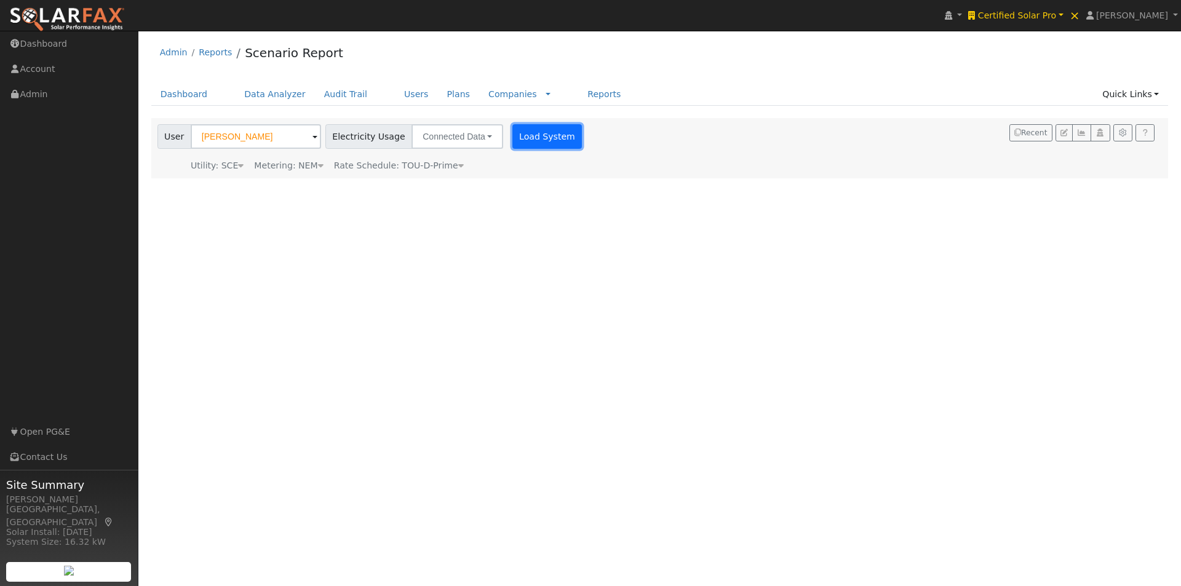
click at [512, 138] on button "Load System" at bounding box center [547, 136] width 70 height 25
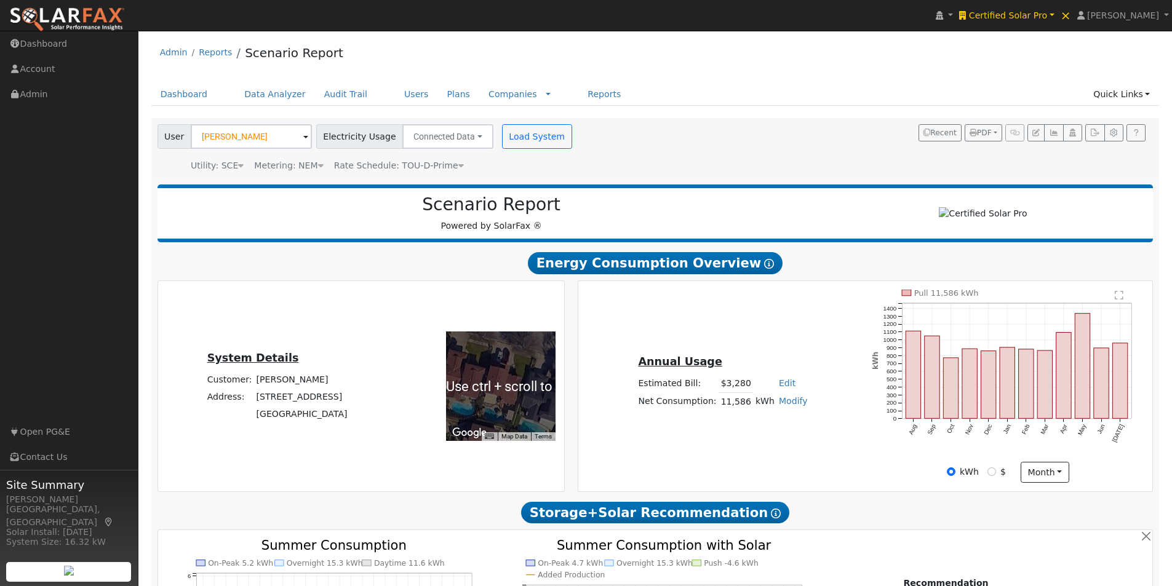
click at [458, 165] on icon at bounding box center [461, 165] width 6 height 9
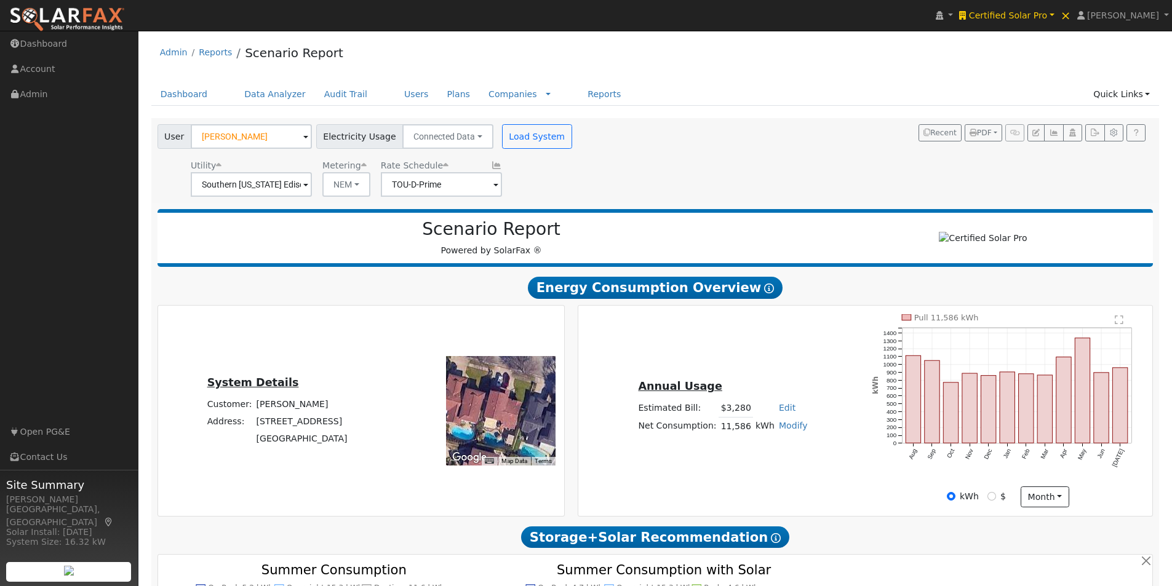
click at [491, 167] on icon at bounding box center [496, 165] width 11 height 9
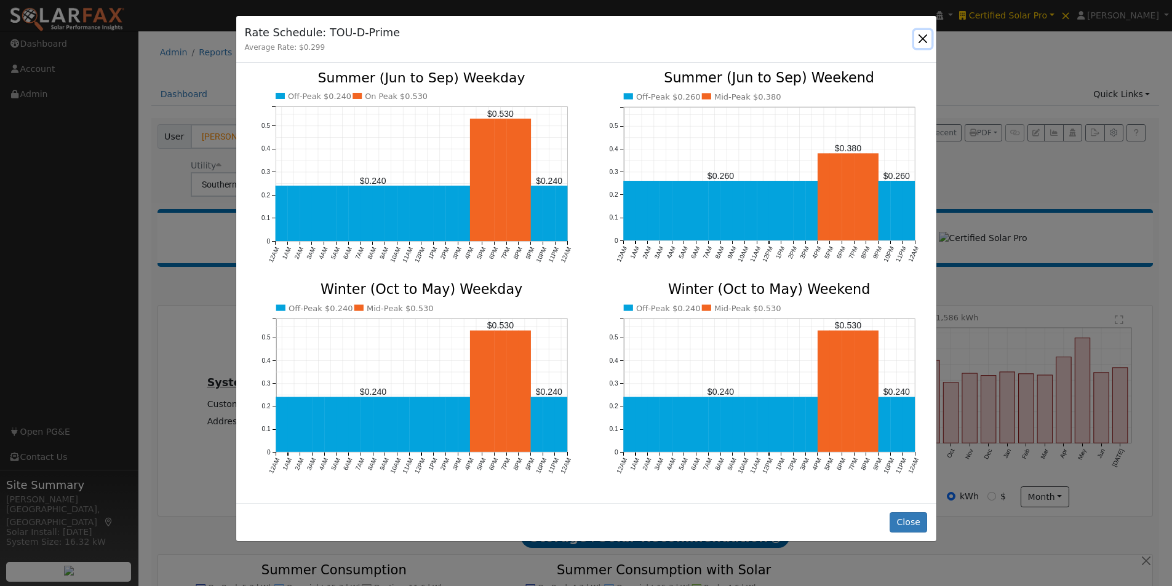
click at [921, 34] on button "button" at bounding box center [922, 38] width 17 height 17
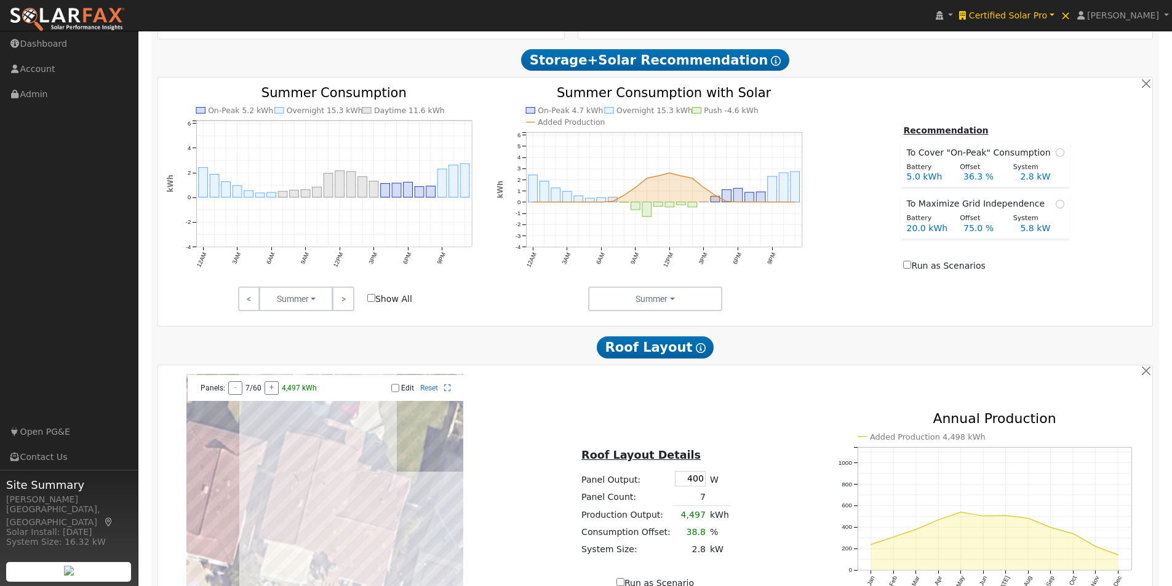
scroll to position [707, 0]
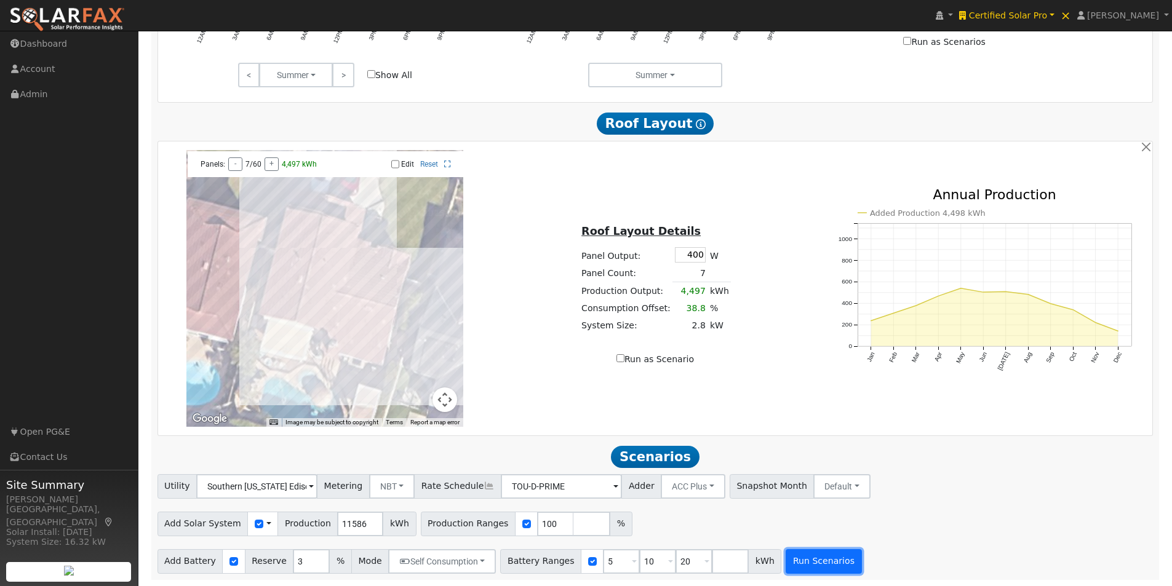
click at [789, 568] on button "Run Scenarios" at bounding box center [823, 561] width 76 height 25
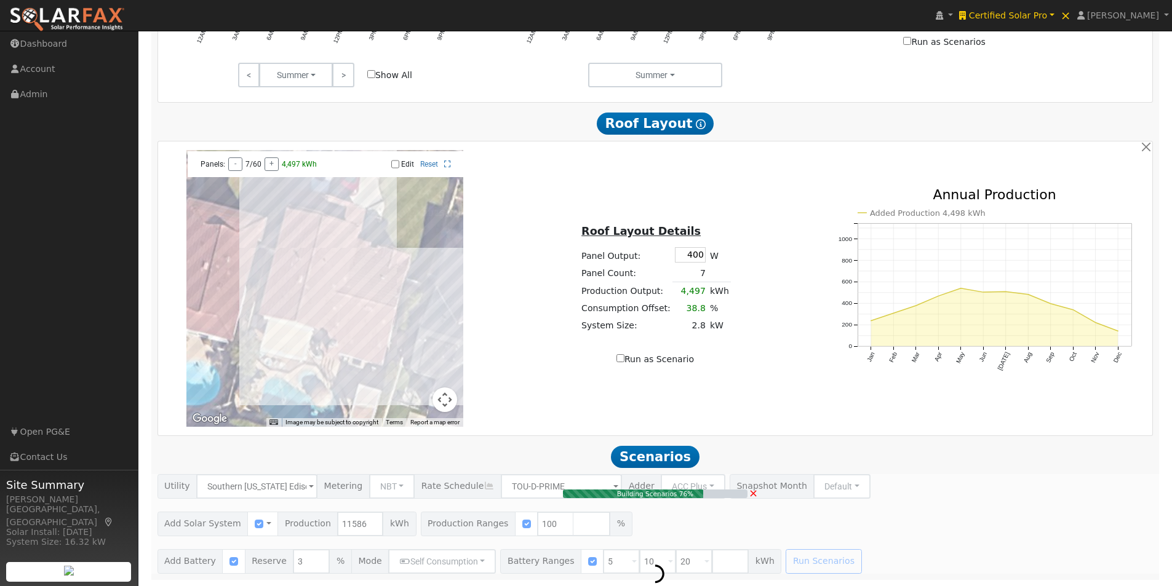
type input "7.7"
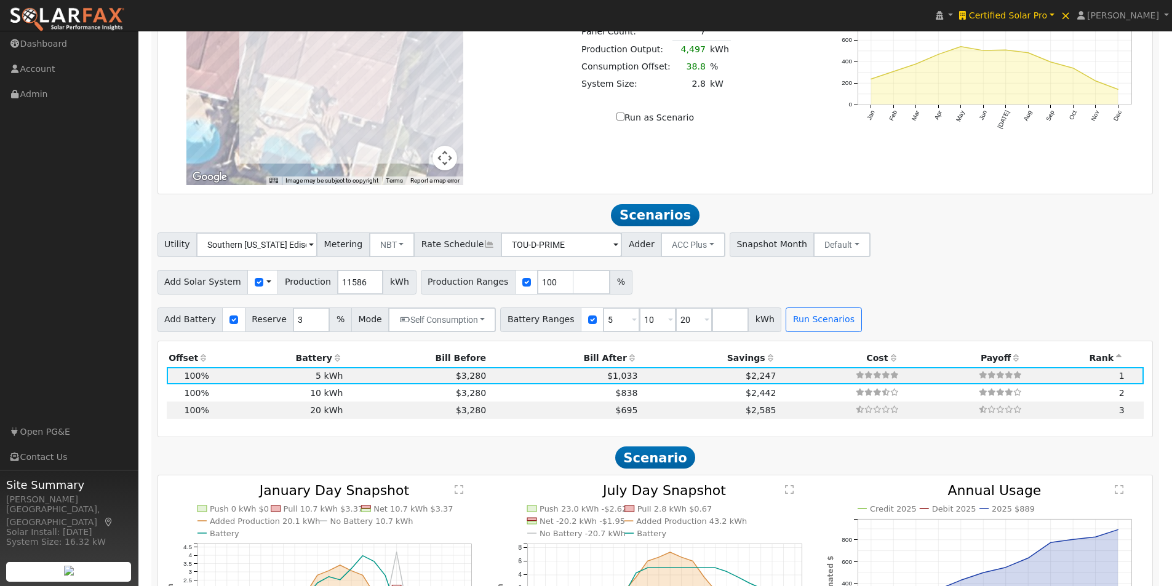
scroll to position [1115, 0]
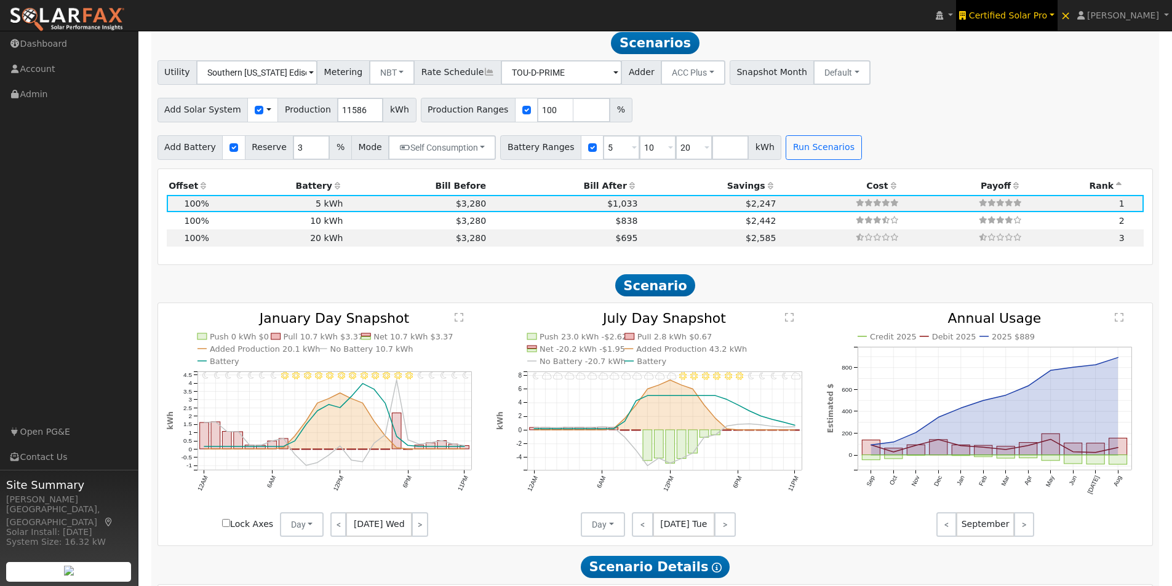
click at [1035, 10] on span "Certified Solar Pro" at bounding box center [1008, 15] width 78 height 10
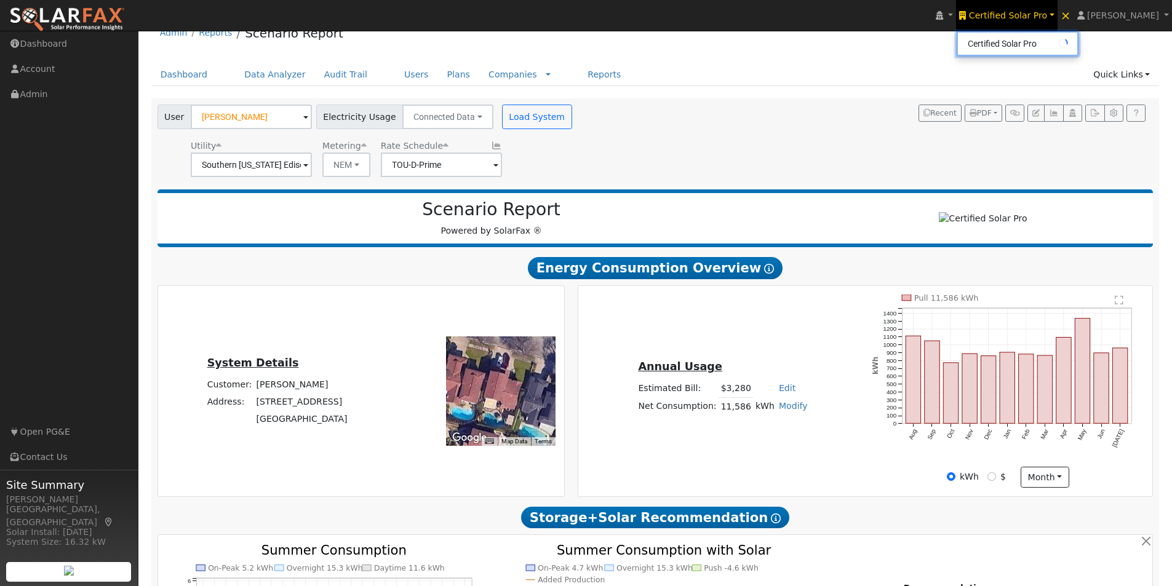
scroll to position [0, 0]
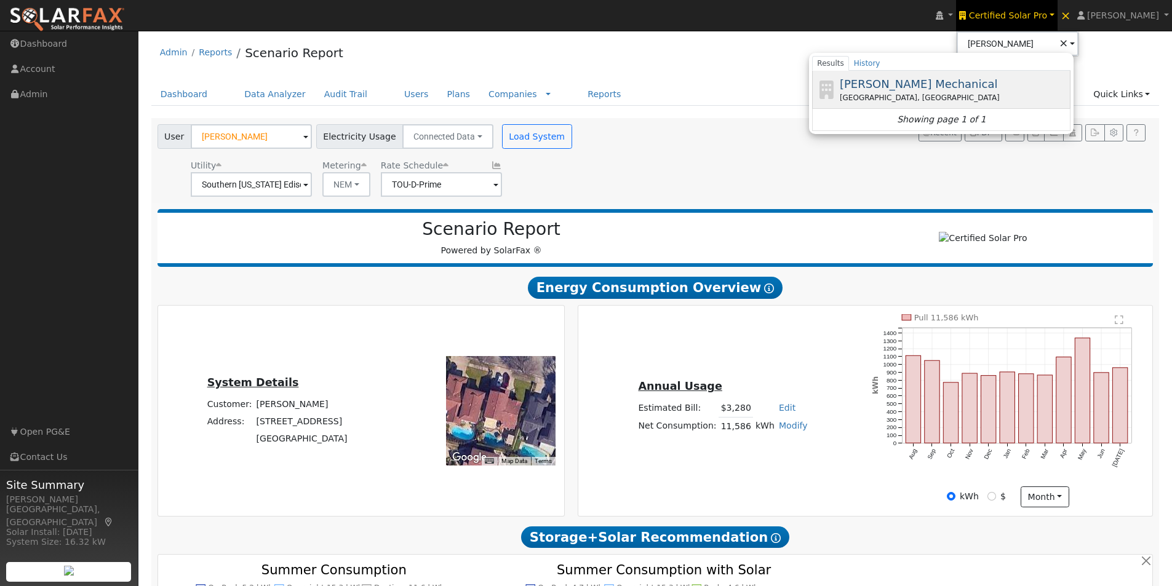
click at [920, 83] on span "[PERSON_NAME] Mechanical" at bounding box center [919, 84] width 158 height 13
type input "[PERSON_NAME] Mechanical"
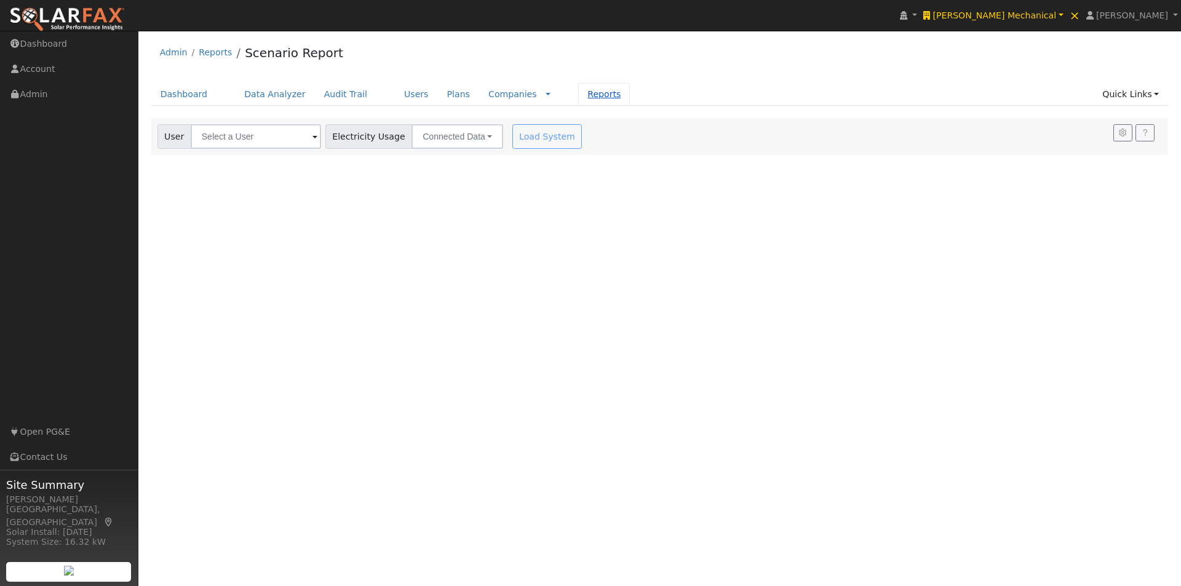
click at [578, 91] on link "Reports" at bounding box center [604, 94] width 52 height 23
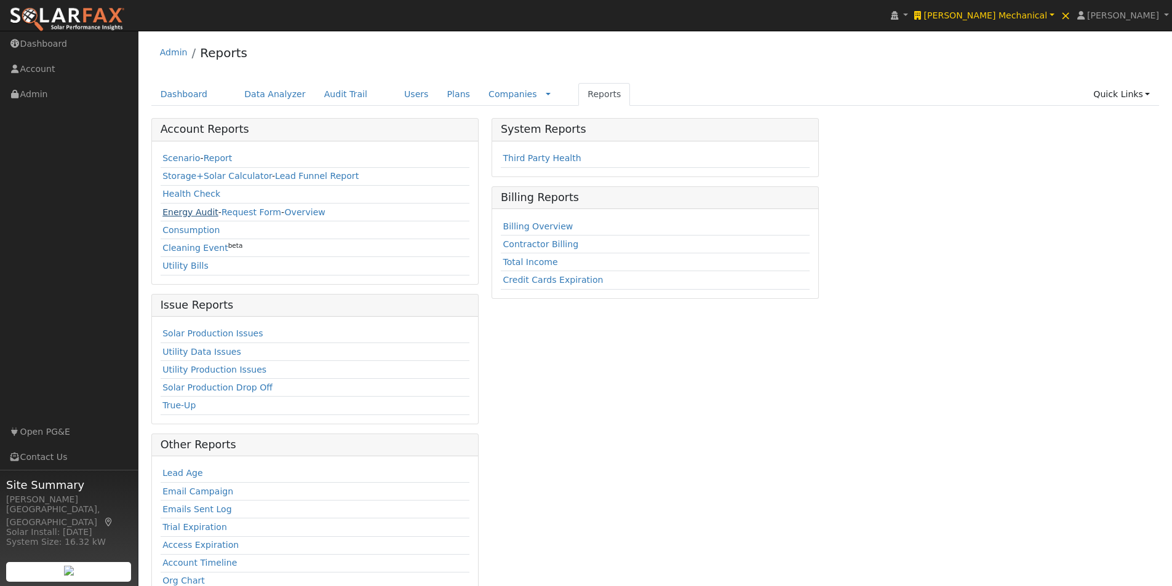
click at [175, 213] on link "Energy Audit" at bounding box center [190, 212] width 56 height 10
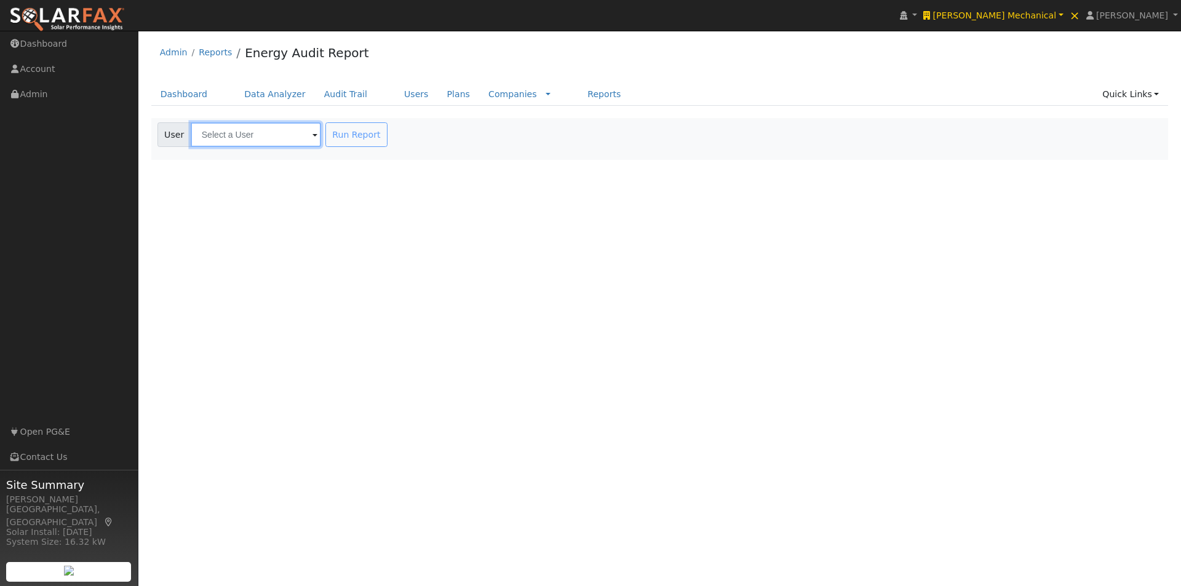
click at [264, 138] on input "text" at bounding box center [256, 134] width 130 height 25
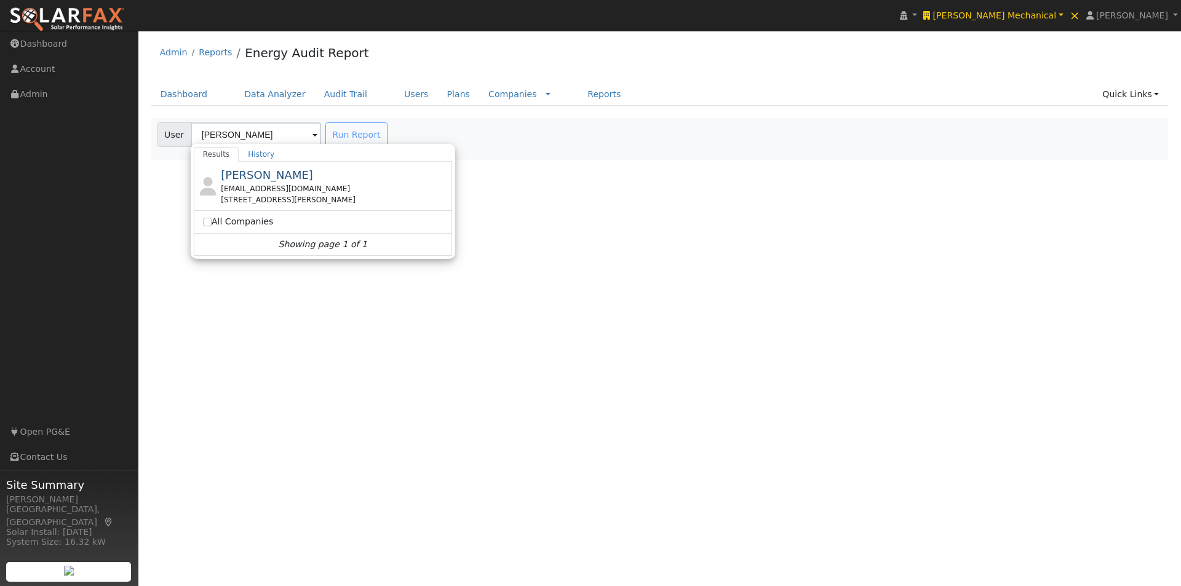
drag, startPoint x: 248, startPoint y: 172, endPoint x: 441, endPoint y: 170, distance: 193.1
click at [248, 172] on span "[PERSON_NAME]" at bounding box center [267, 175] width 92 height 13
type input "[PERSON_NAME]"
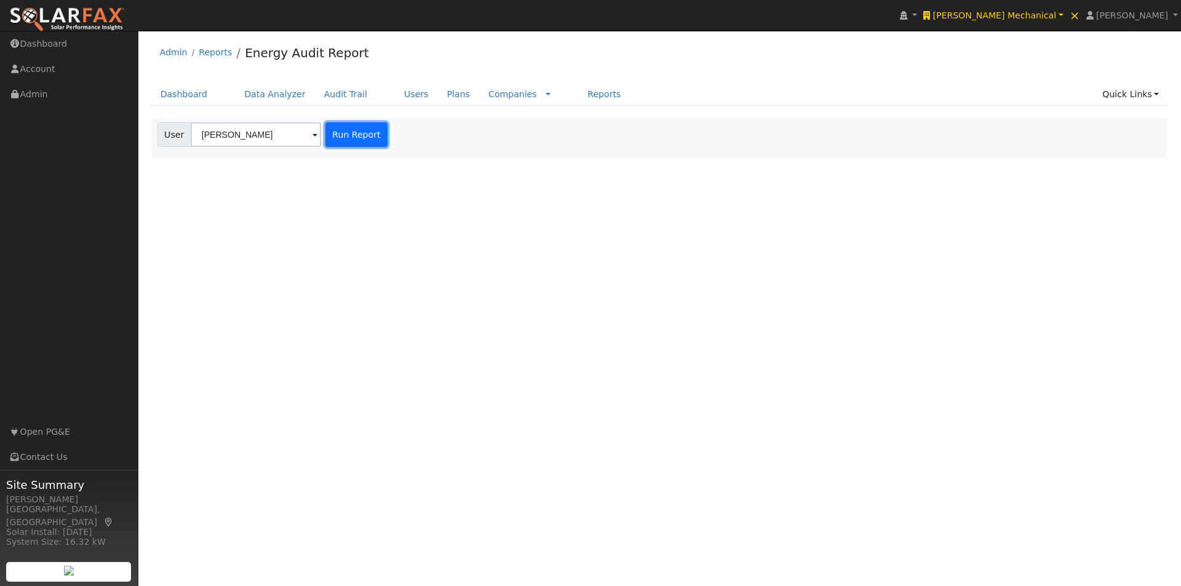
drag, startPoint x: 342, startPoint y: 133, endPoint x: 688, endPoint y: 151, distance: 346.2
click at [345, 133] on button "Run Report" at bounding box center [356, 134] width 62 height 25
